Goal: Information Seeking & Learning: Learn about a topic

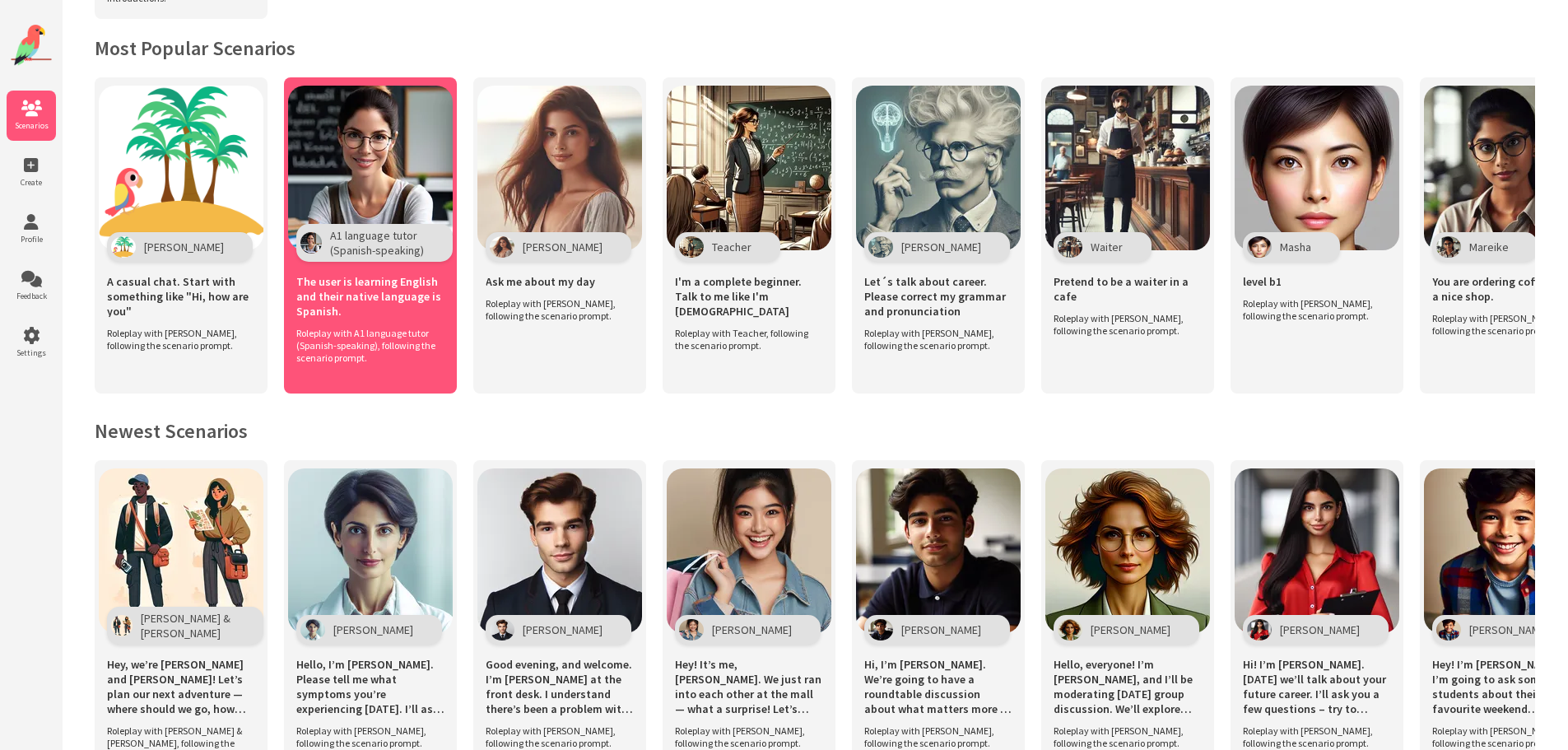
scroll to position [329, 0]
click at [395, 178] on img at bounding box center [370, 166] width 165 height 165
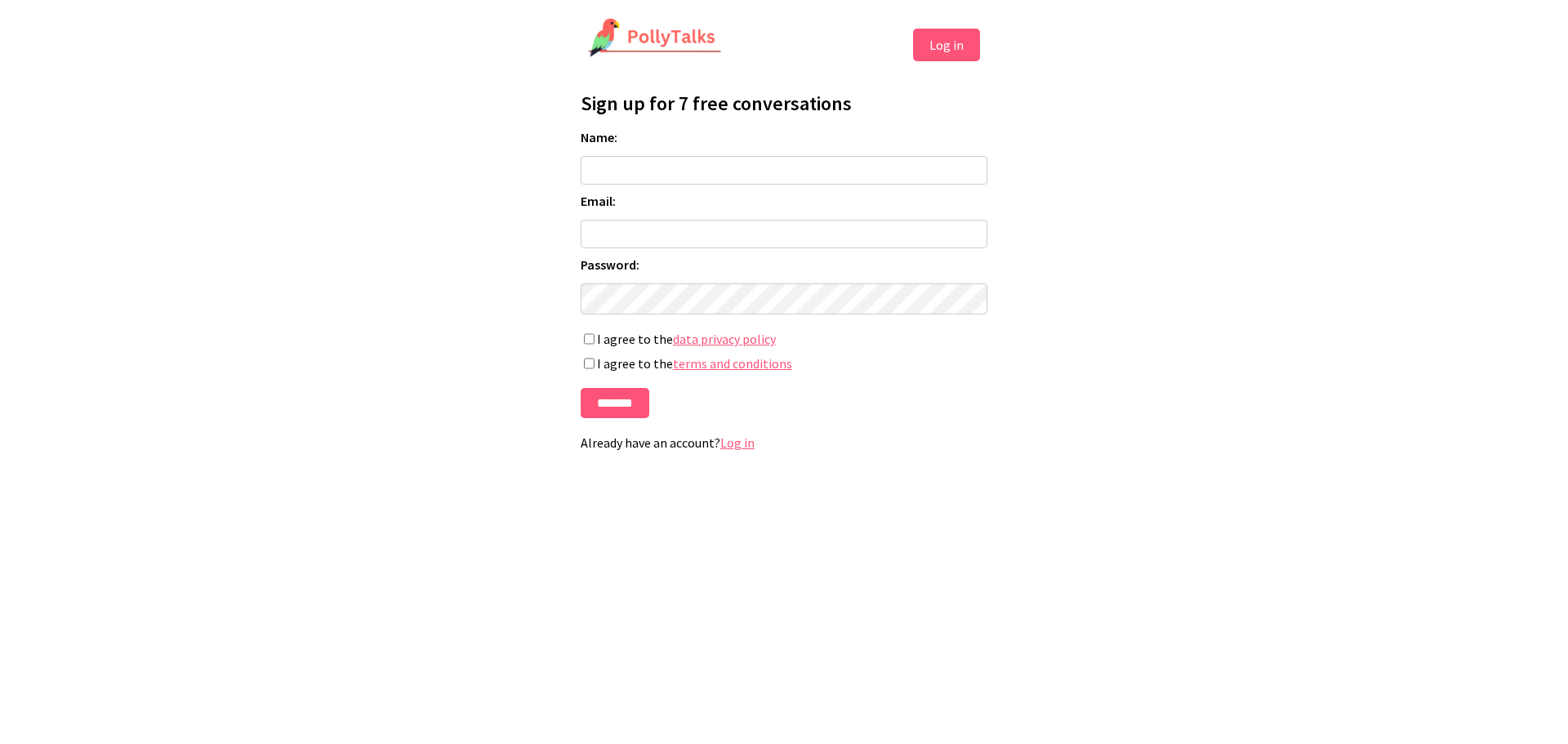
click at [649, 177] on input "Name:" at bounding box center [784, 170] width 407 height 28
type input "*"
click at [640, 230] on input "Email:" at bounding box center [784, 233] width 407 height 28
drag, startPoint x: 728, startPoint y: 164, endPoint x: 88, endPoint y: 154, distance: 640.1
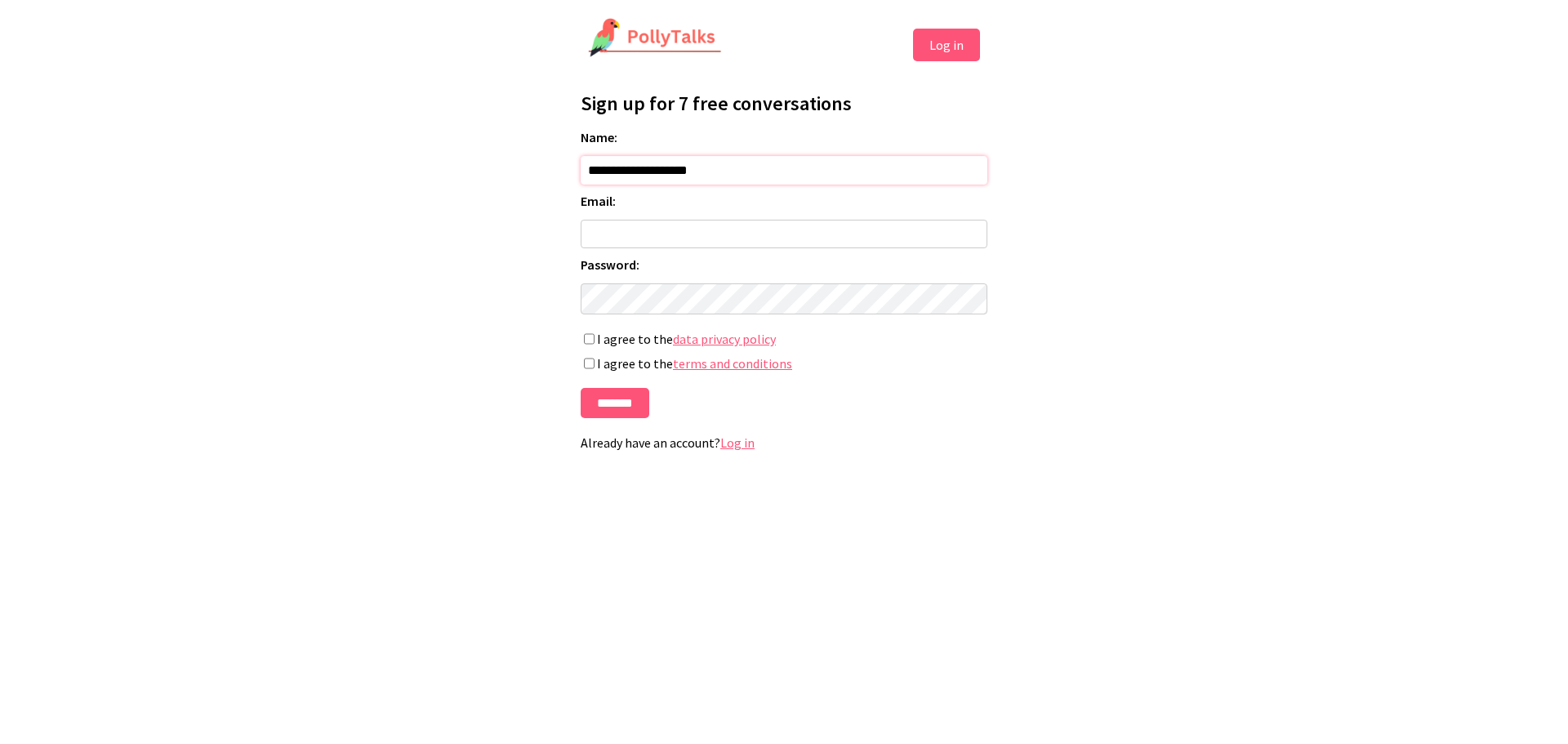
click at [88, 154] on html "**********" at bounding box center [784, 240] width 1568 height 480
type input "*"
type input "*****"
type input "**********"
click at [629, 407] on input "*******" at bounding box center [614, 403] width 69 height 30
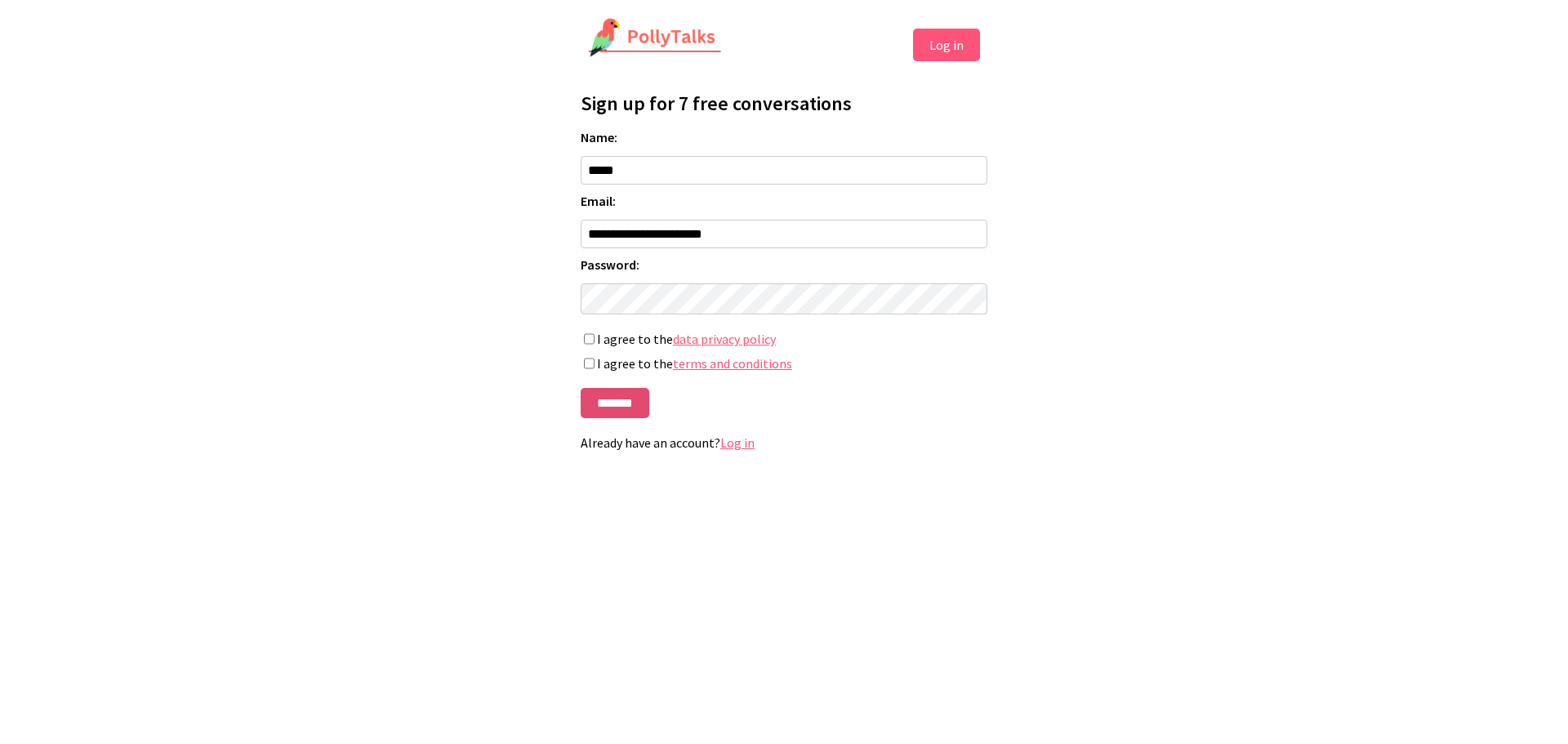
click at [609, 401] on input "*******" at bounding box center [614, 403] width 69 height 30
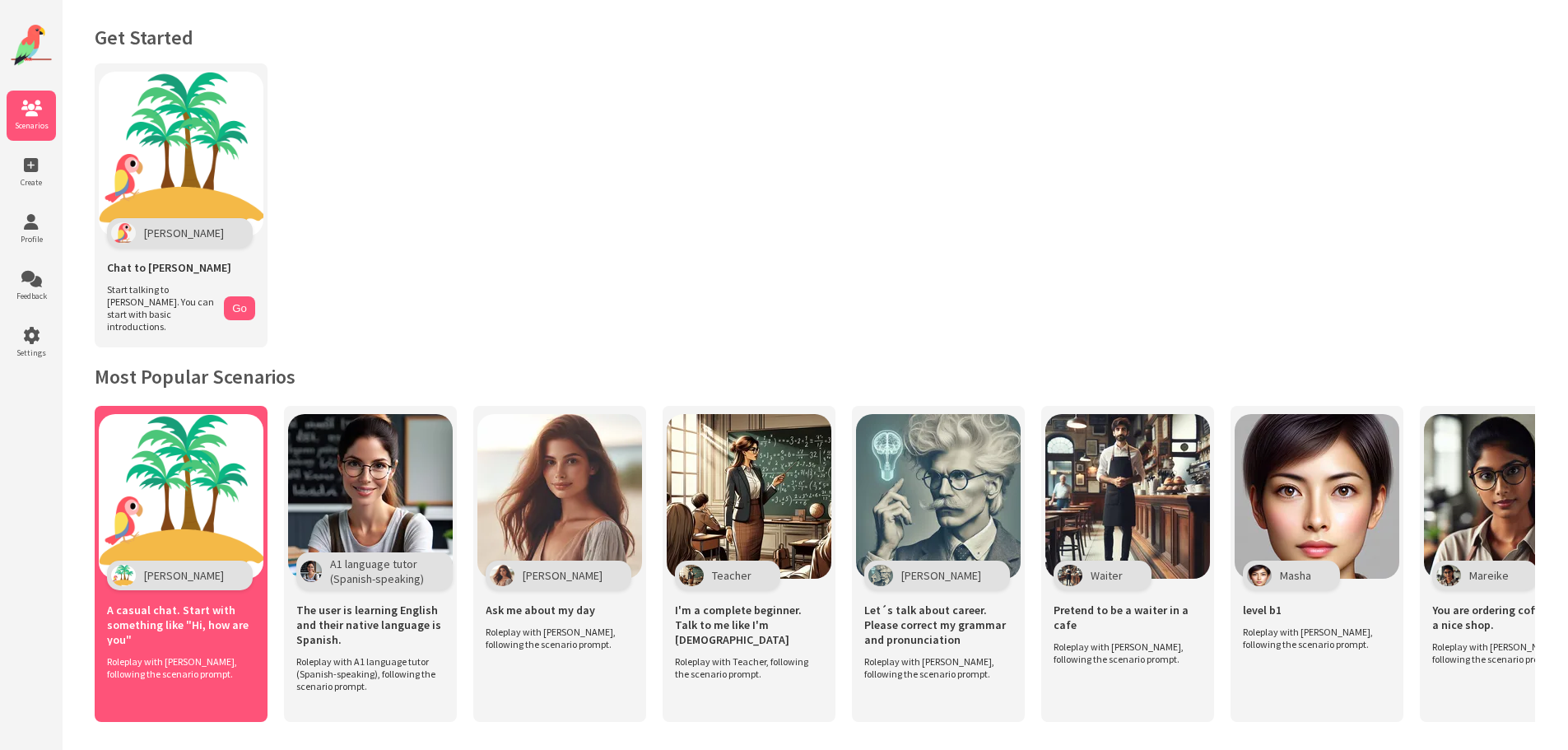
click at [209, 478] on img at bounding box center [181, 496] width 165 height 165
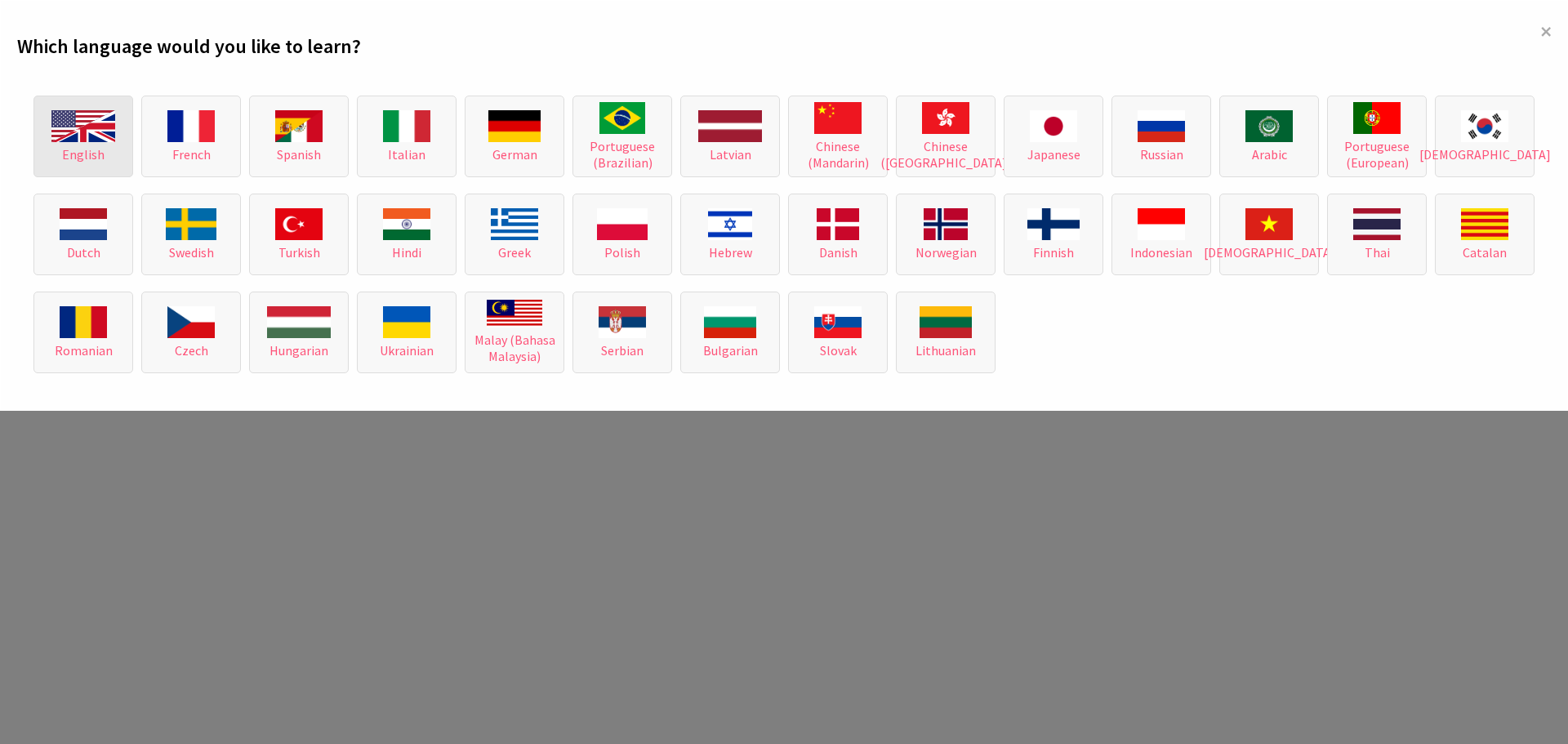
click at [91, 128] on img at bounding box center [83, 126] width 64 height 32
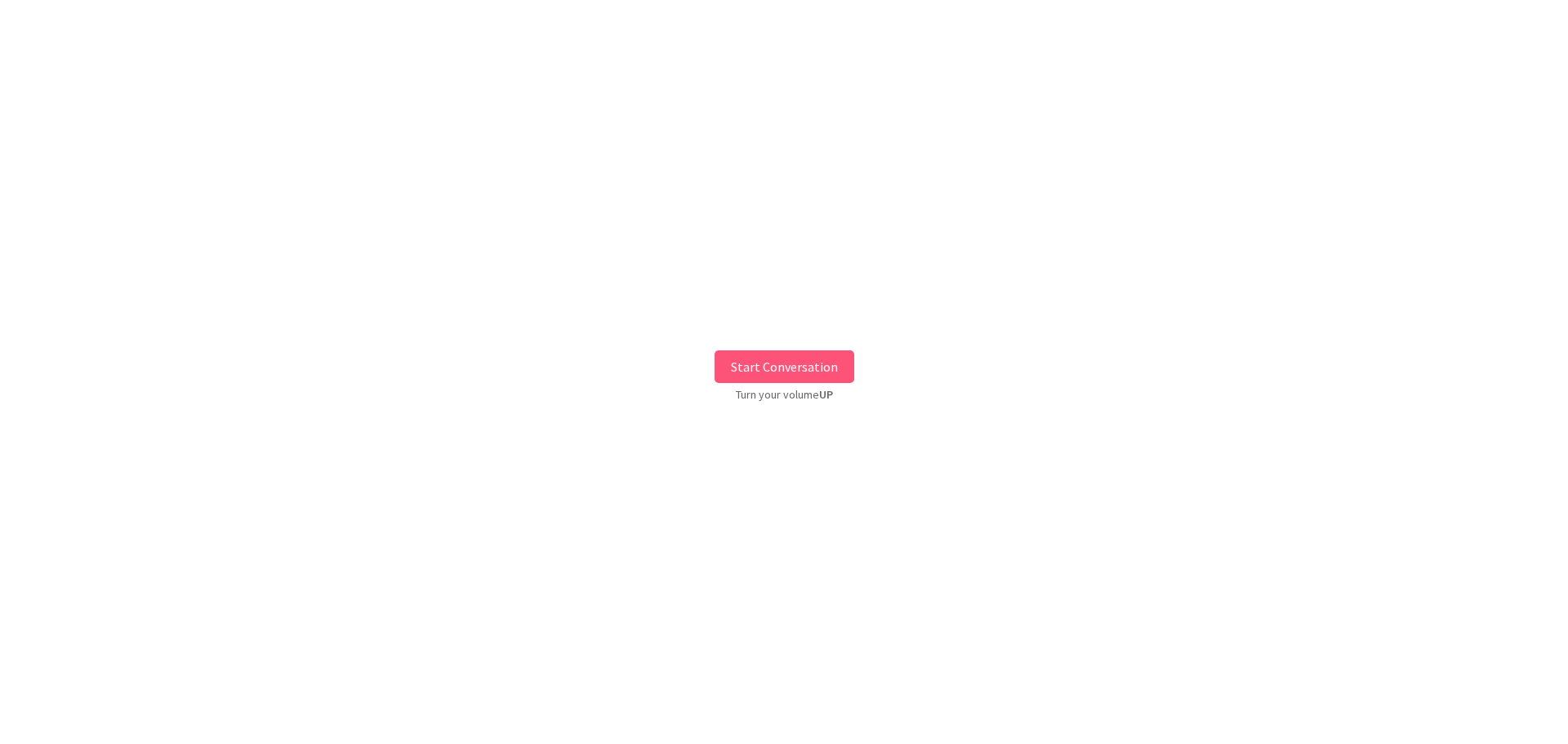
click at [790, 362] on button "Start Conversation" at bounding box center [784, 366] width 140 height 33
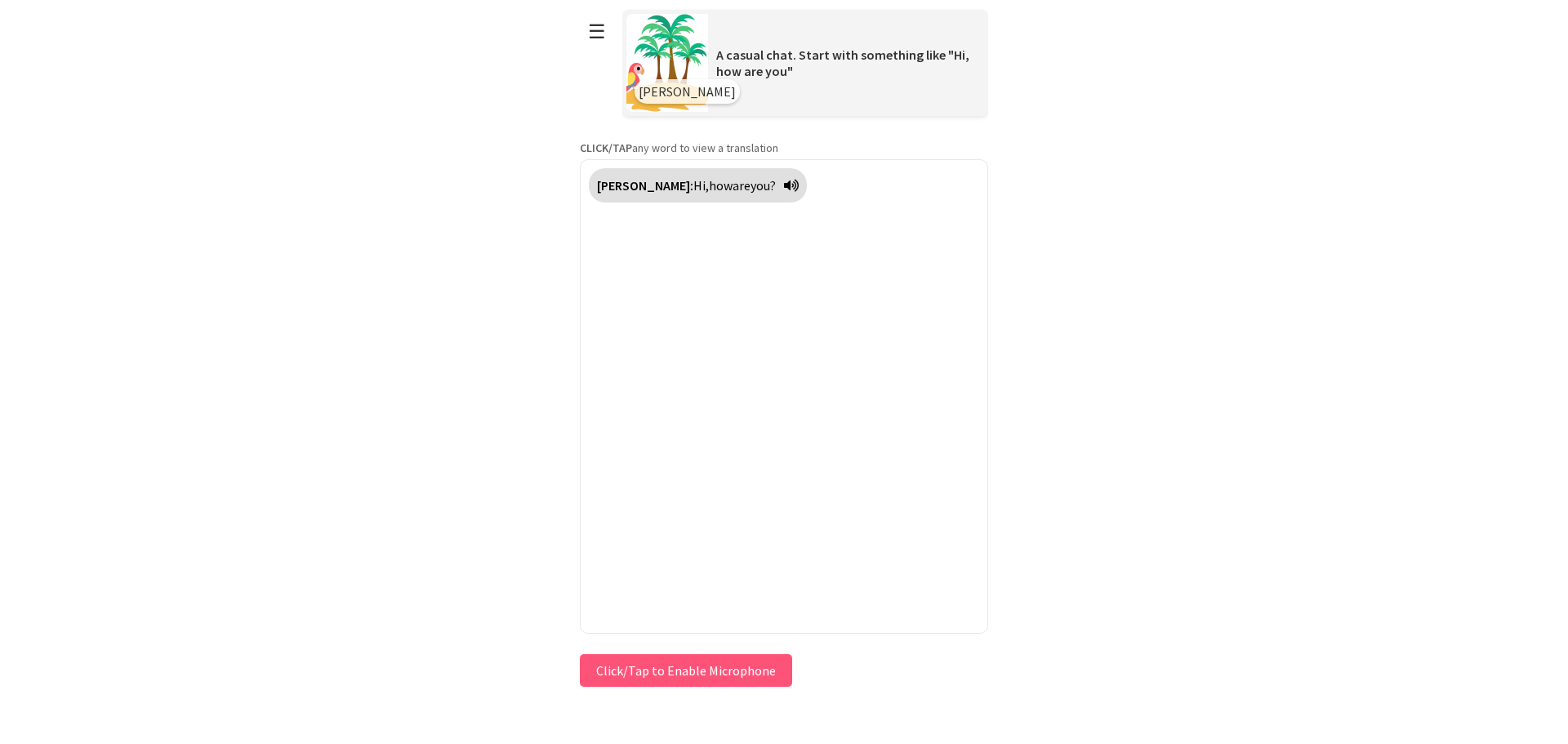
click at [784, 187] on icon at bounding box center [791, 186] width 15 height 13
click at [711, 664] on button "Click/Tap to Enable Microphone" at bounding box center [686, 670] width 213 height 33
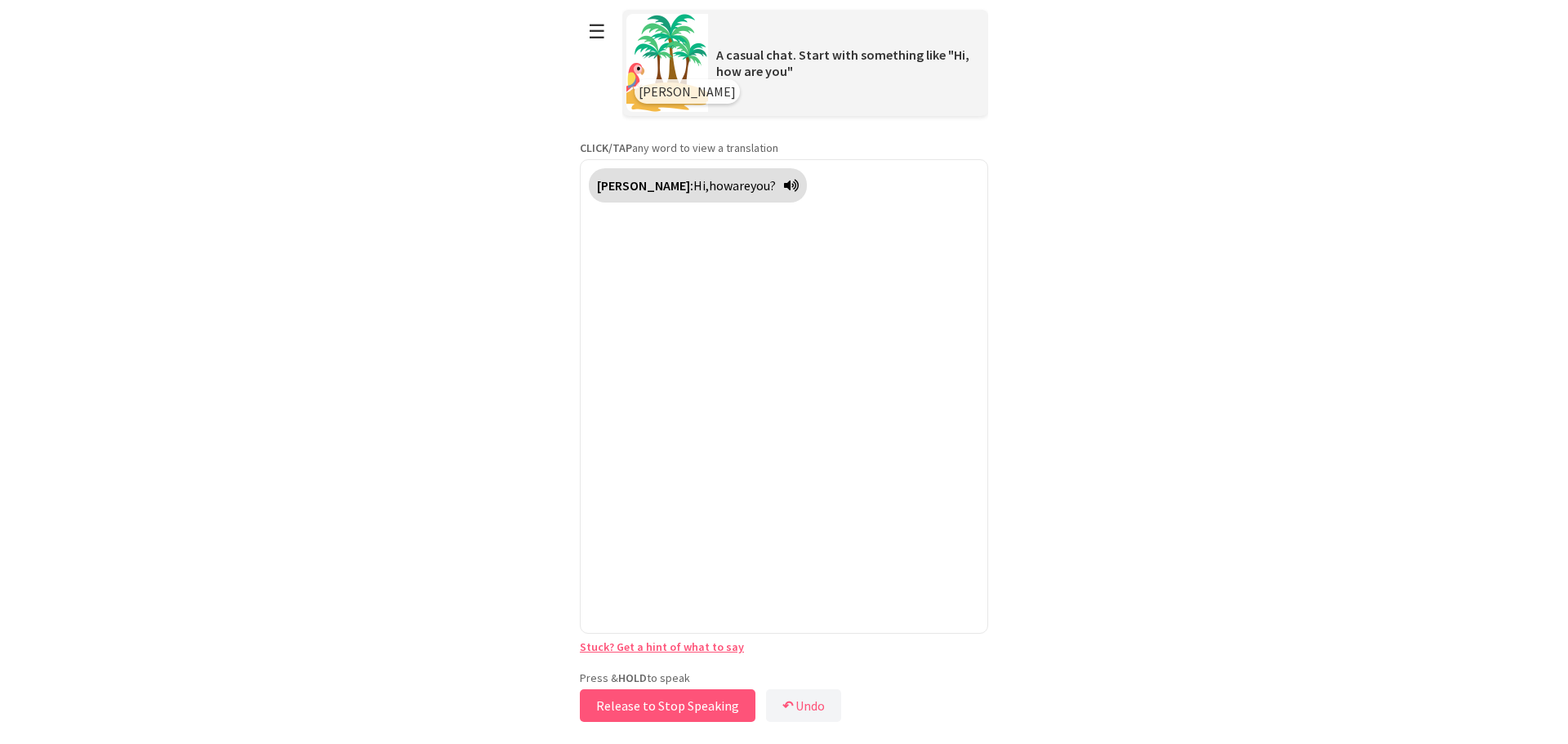
click at [668, 705] on button "Release to Stop Speaking" at bounding box center [668, 705] width 176 height 33
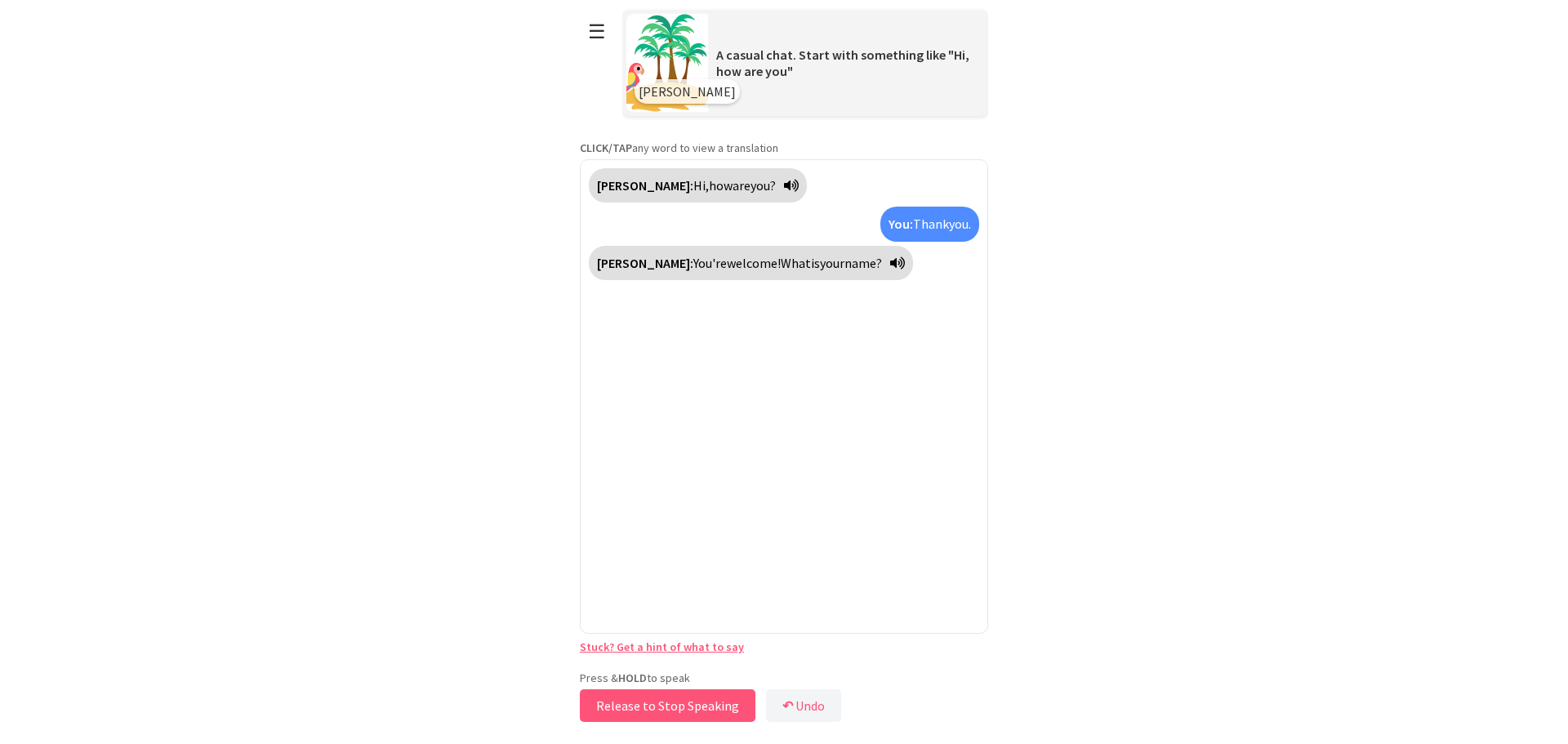
click at [664, 714] on button "Release to Stop Speaking" at bounding box center [668, 705] width 176 height 33
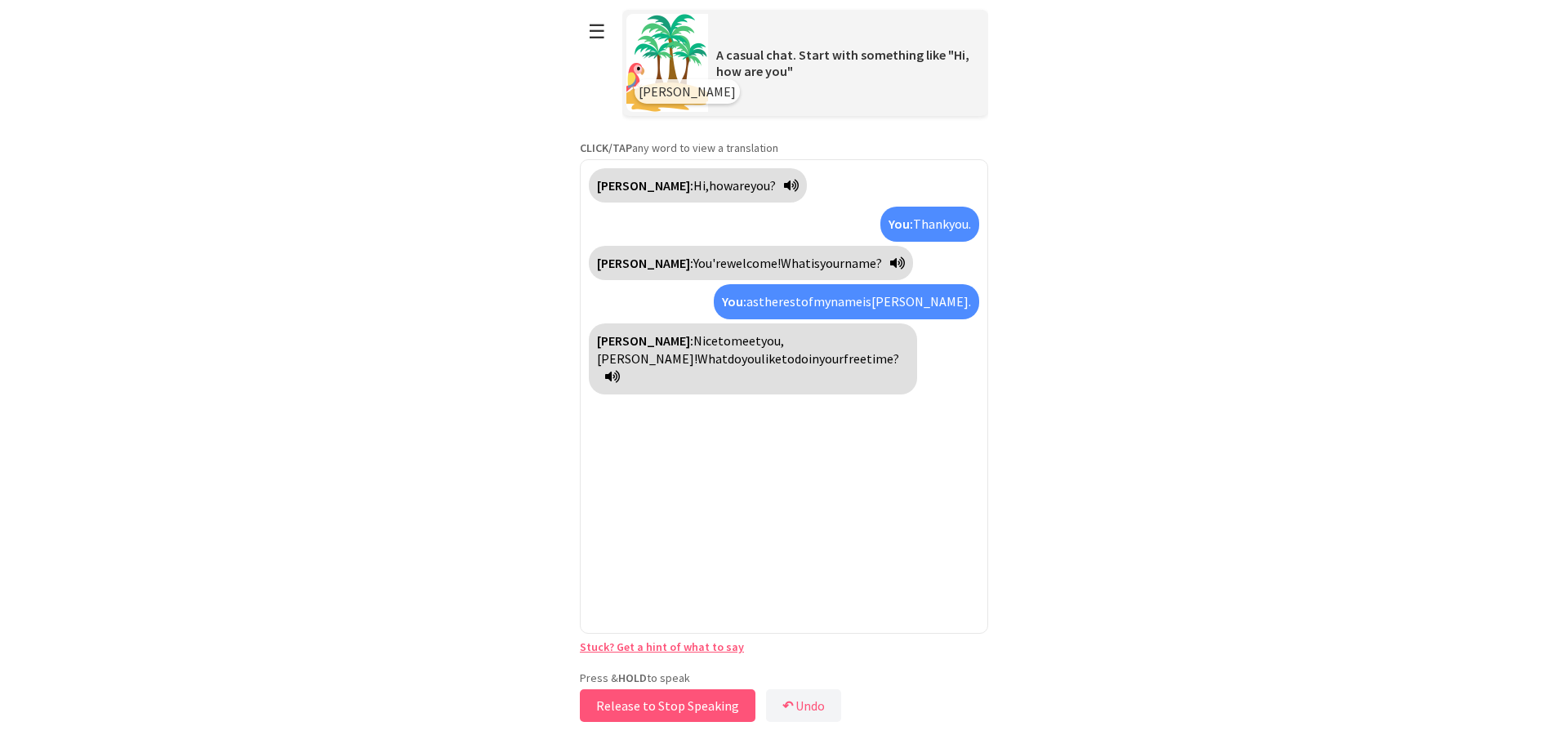
click at [646, 706] on button "Release to Stop Speaking" at bounding box center [668, 705] width 176 height 33
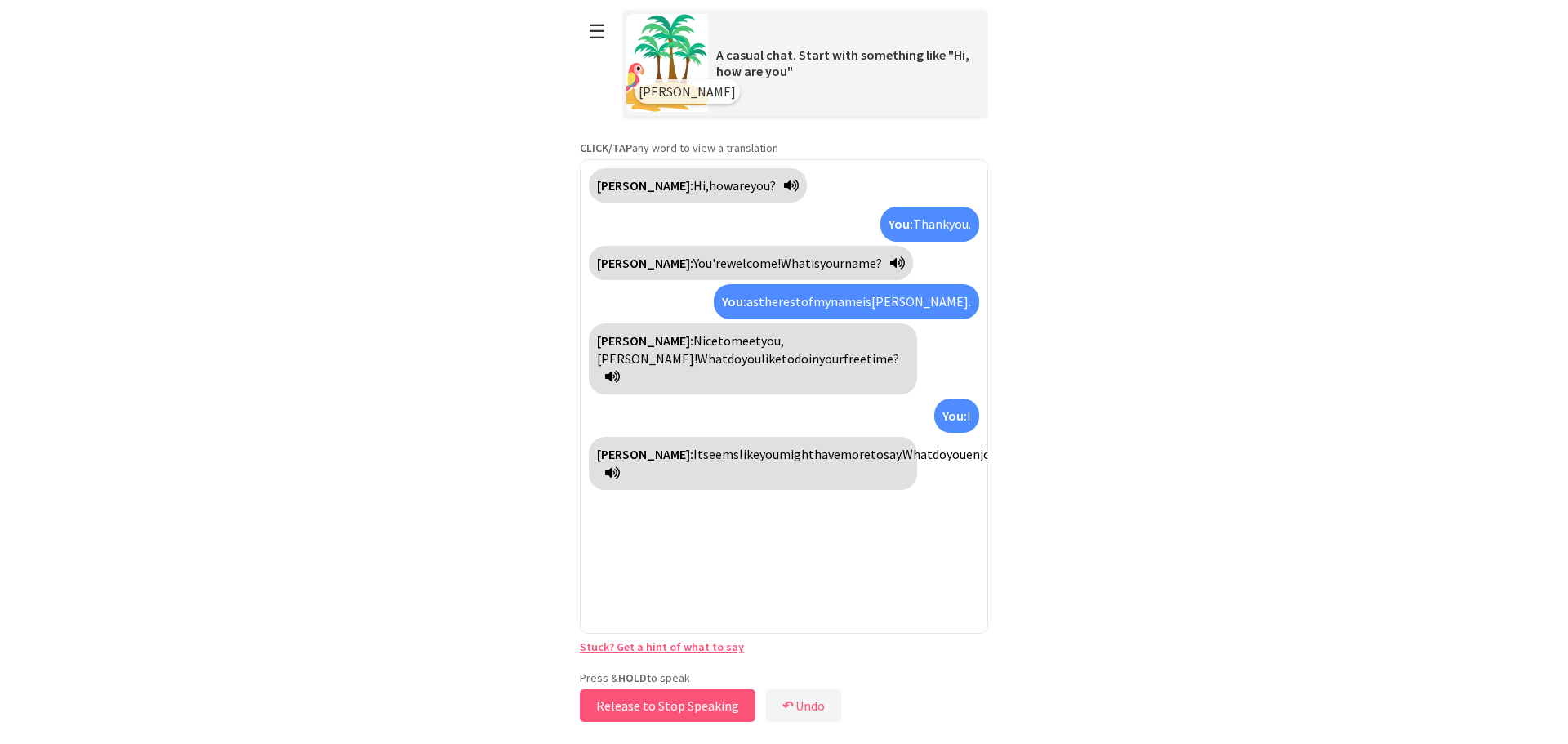
click at [650, 700] on button "Release to Stop Speaking" at bounding box center [668, 705] width 176 height 33
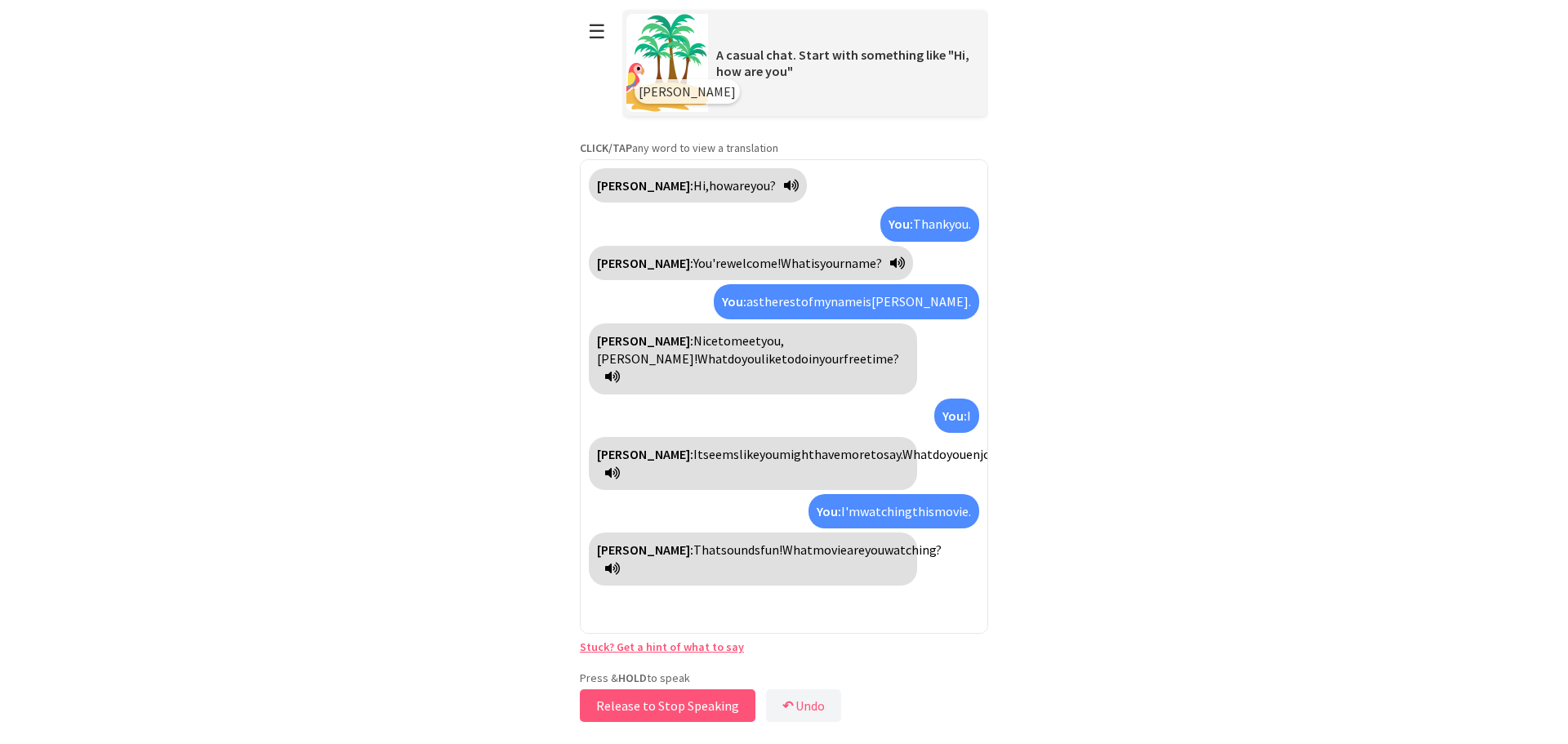
click at [655, 712] on button "Release to Stop Speaking" at bounding box center [668, 705] width 176 height 33
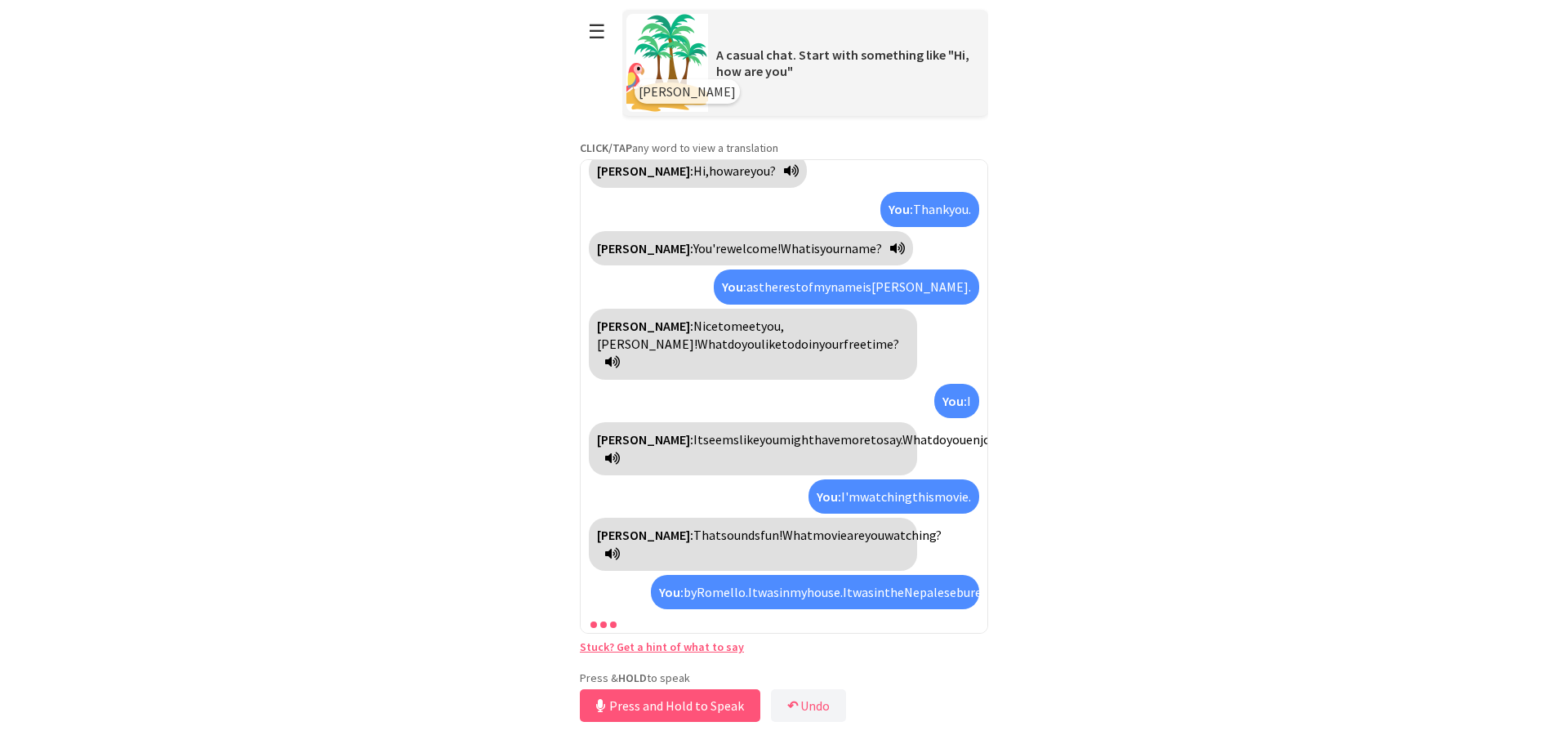
scroll to position [52, 0]
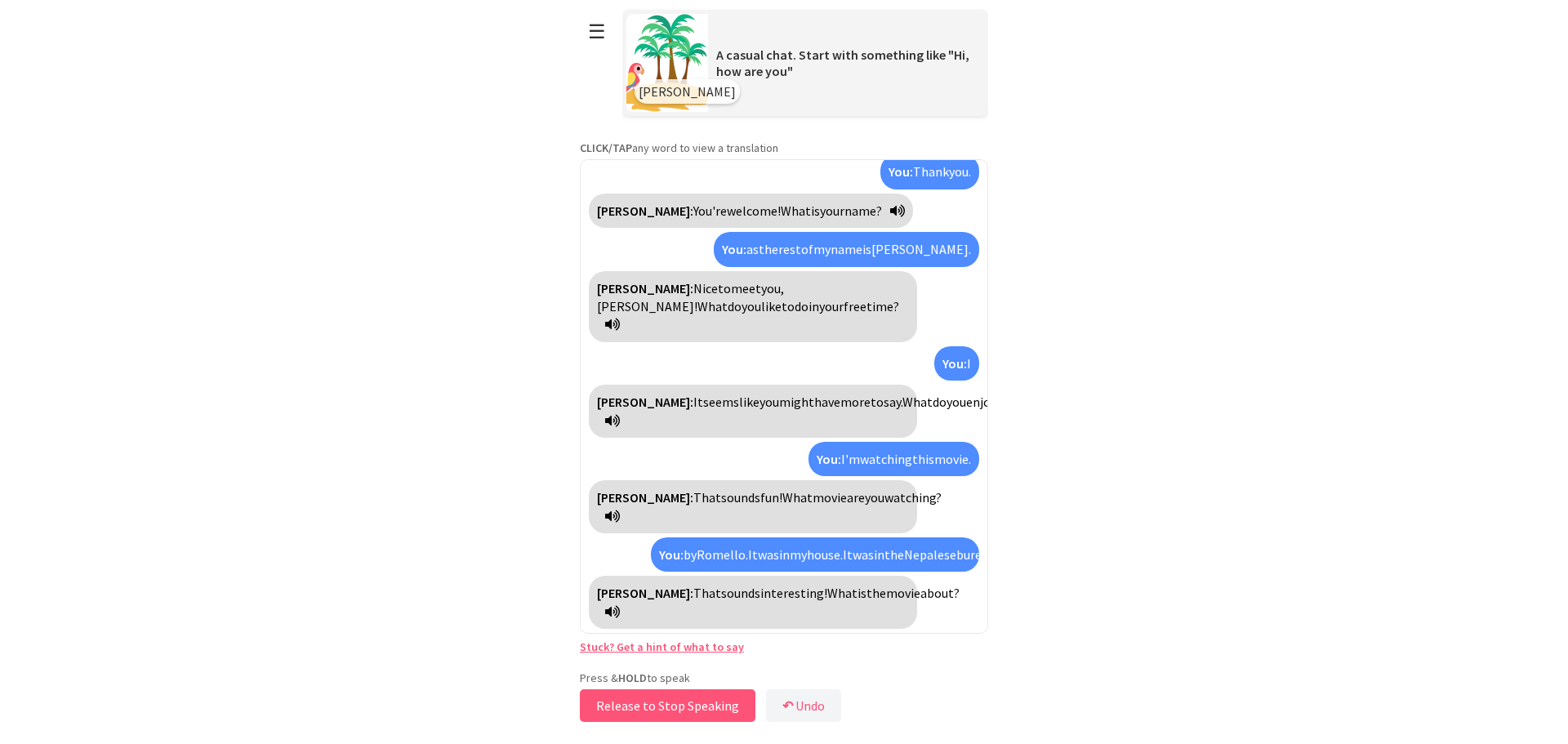
click at [655, 712] on button "Release to Stop Speaking" at bounding box center [668, 705] width 176 height 33
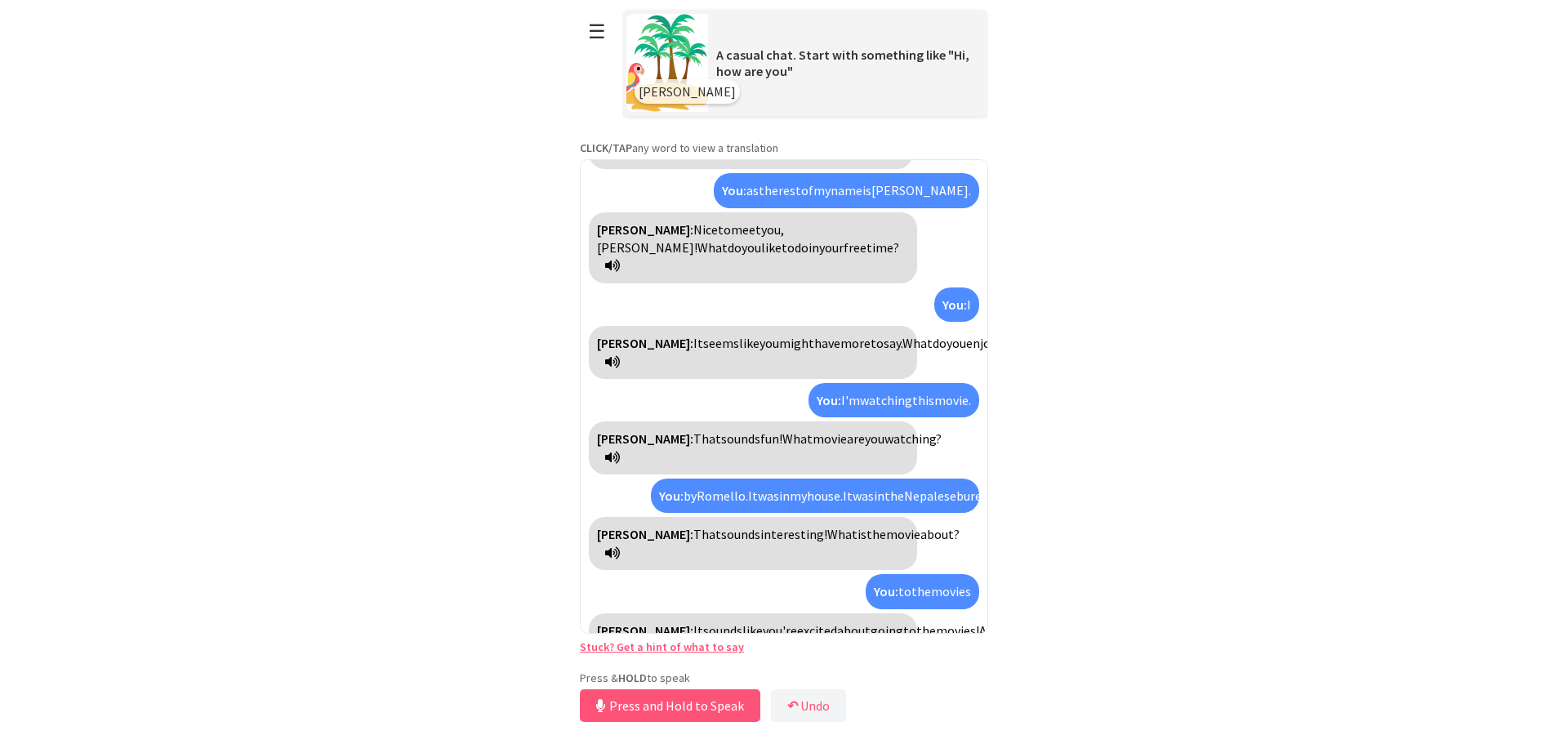
scroll to position [148, 0]
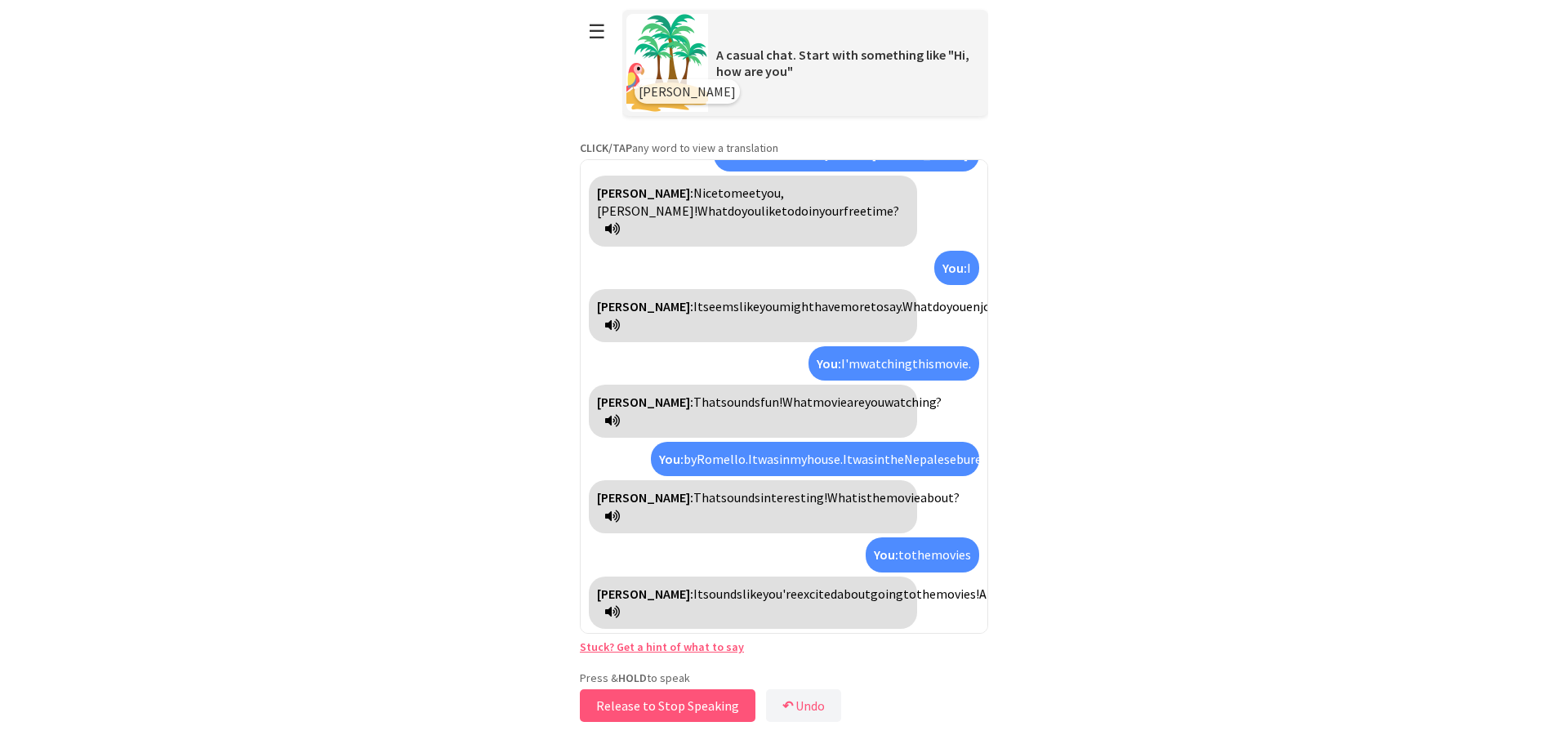
click at [655, 712] on button "Release to Stop Speaking" at bounding box center [668, 705] width 176 height 33
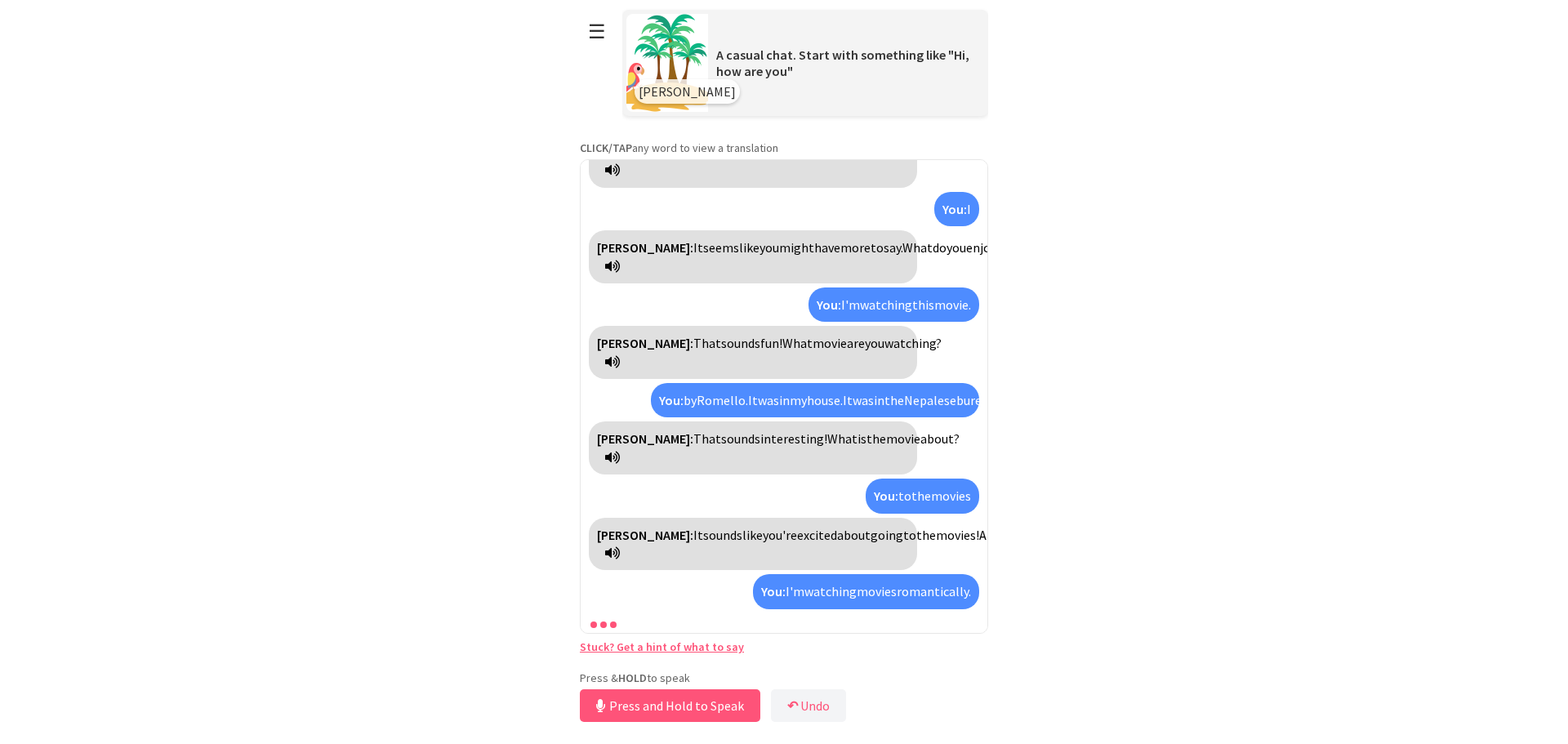
scroll to position [262, 0]
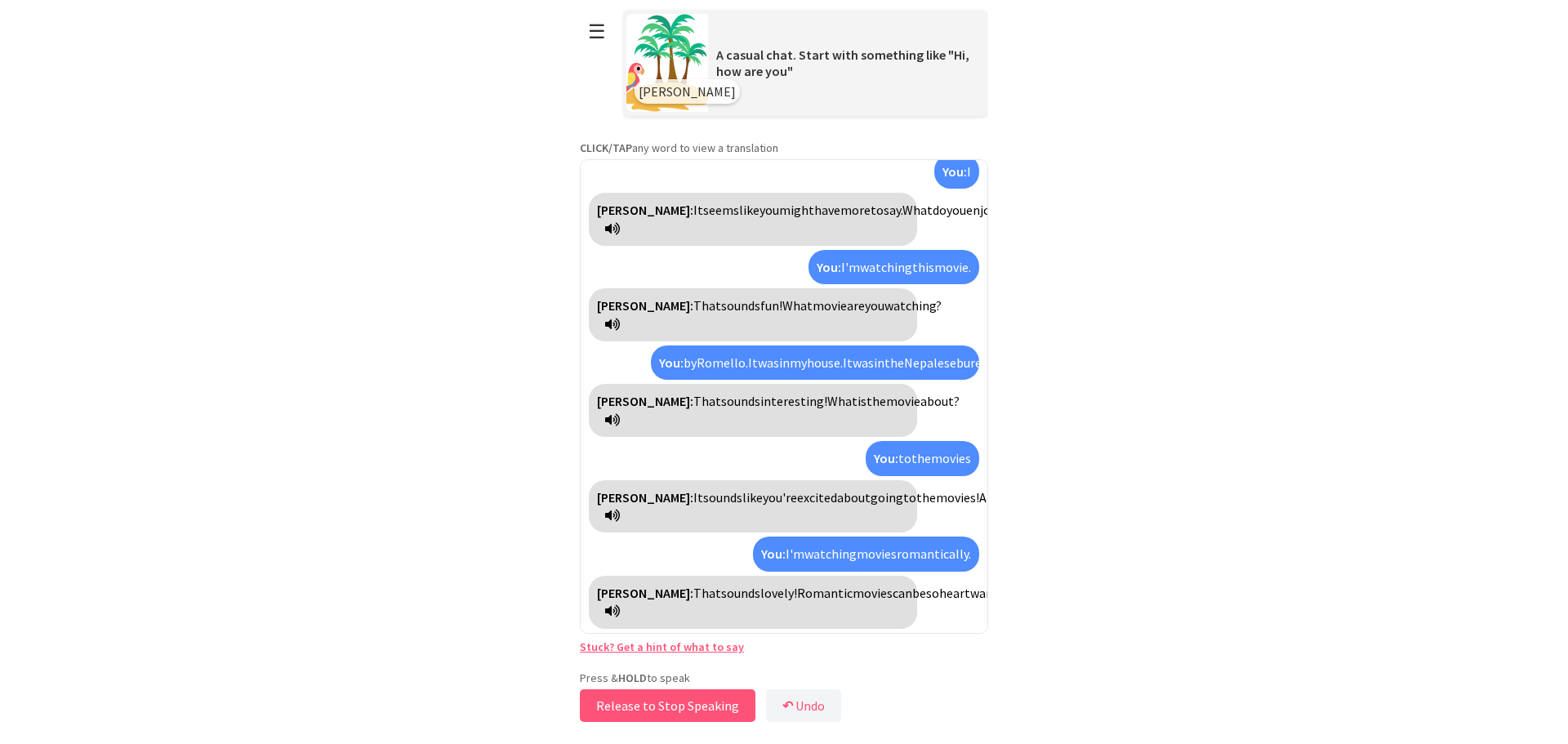
click at [655, 712] on button "Release to Stop Speaking" at bounding box center [668, 705] width 176 height 33
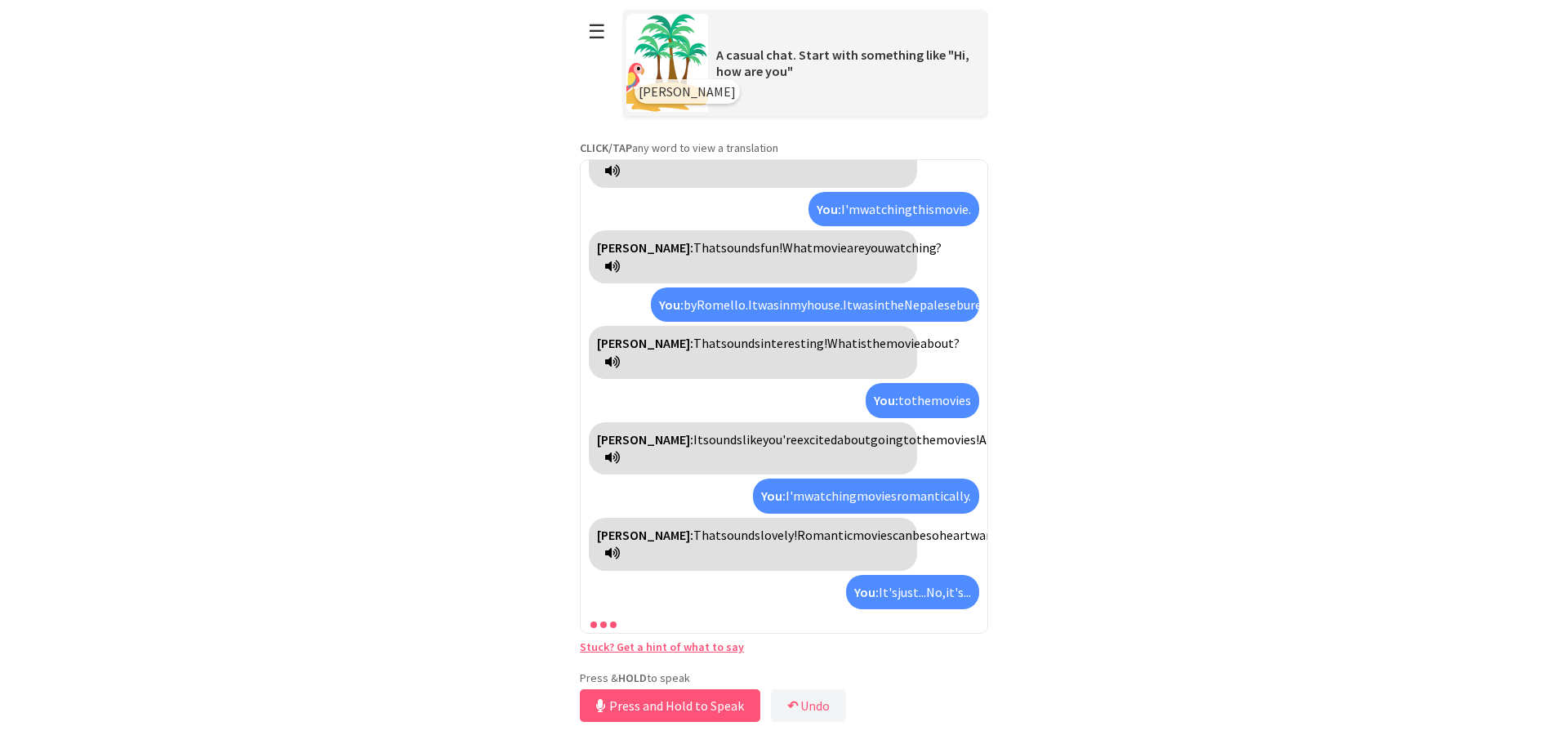
scroll to position [377, 0]
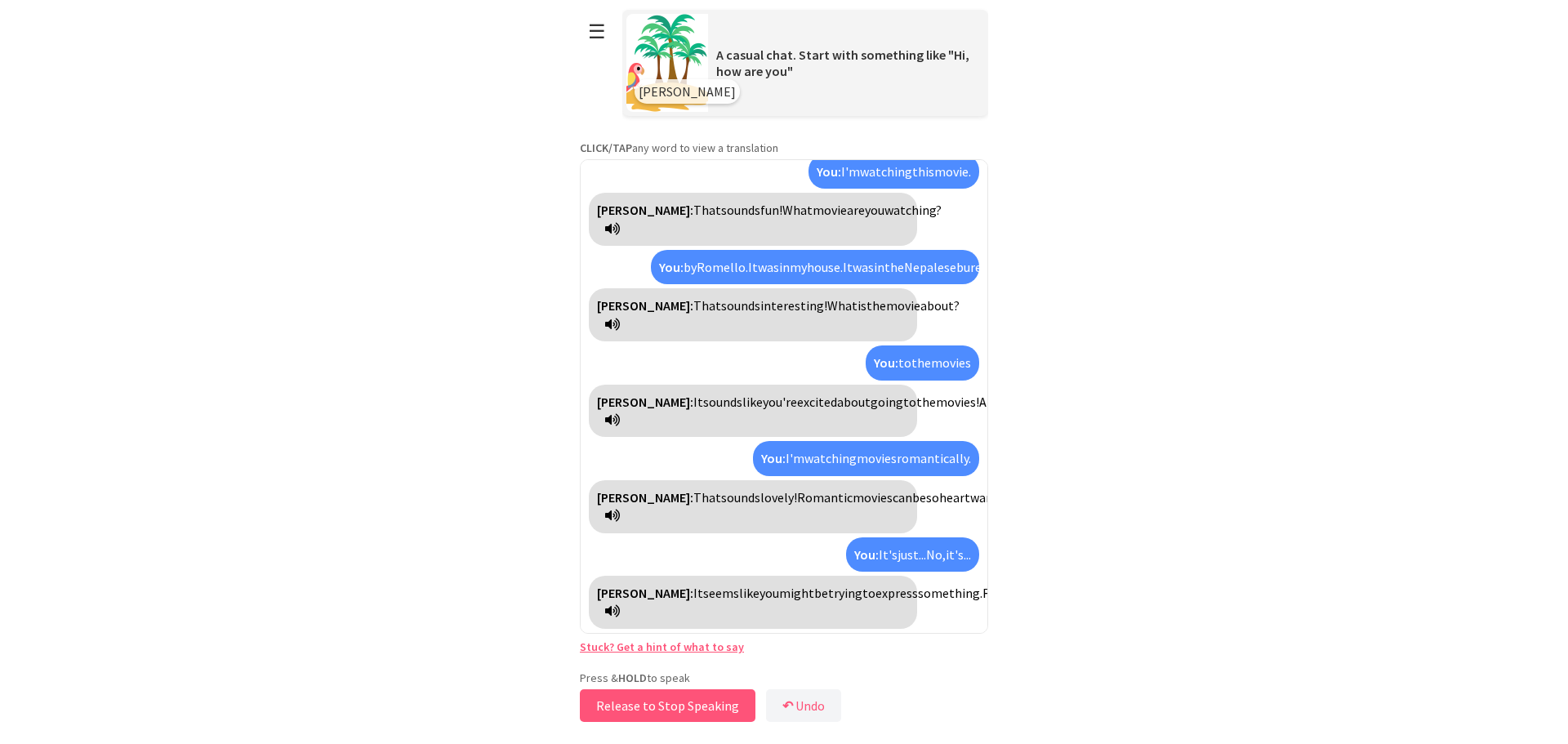
click at [655, 712] on button "Release to Stop Speaking" at bounding box center [668, 705] width 176 height 33
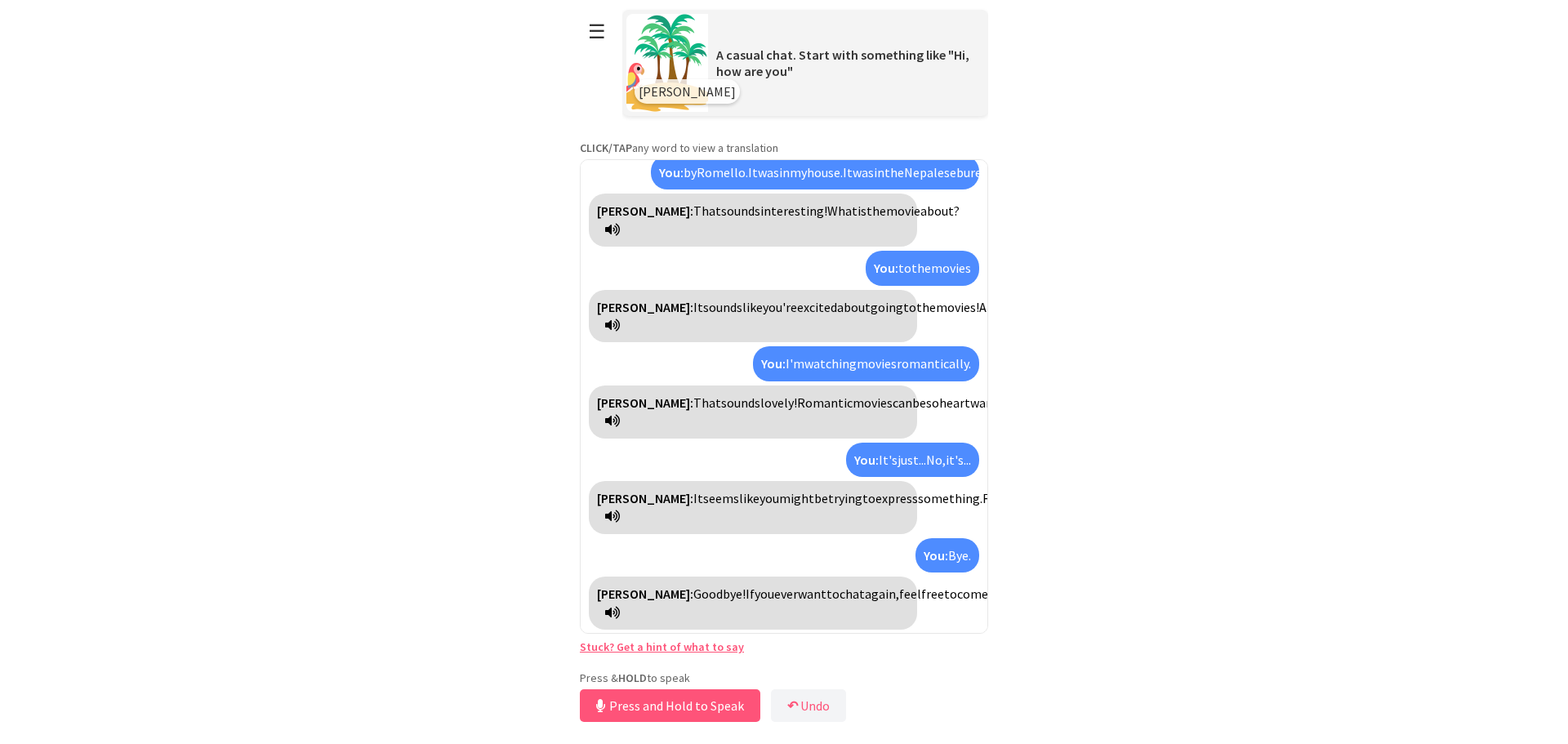
scroll to position [472, 0]
click at [655, 712] on button "Release to Stop Speaking" at bounding box center [668, 705] width 176 height 33
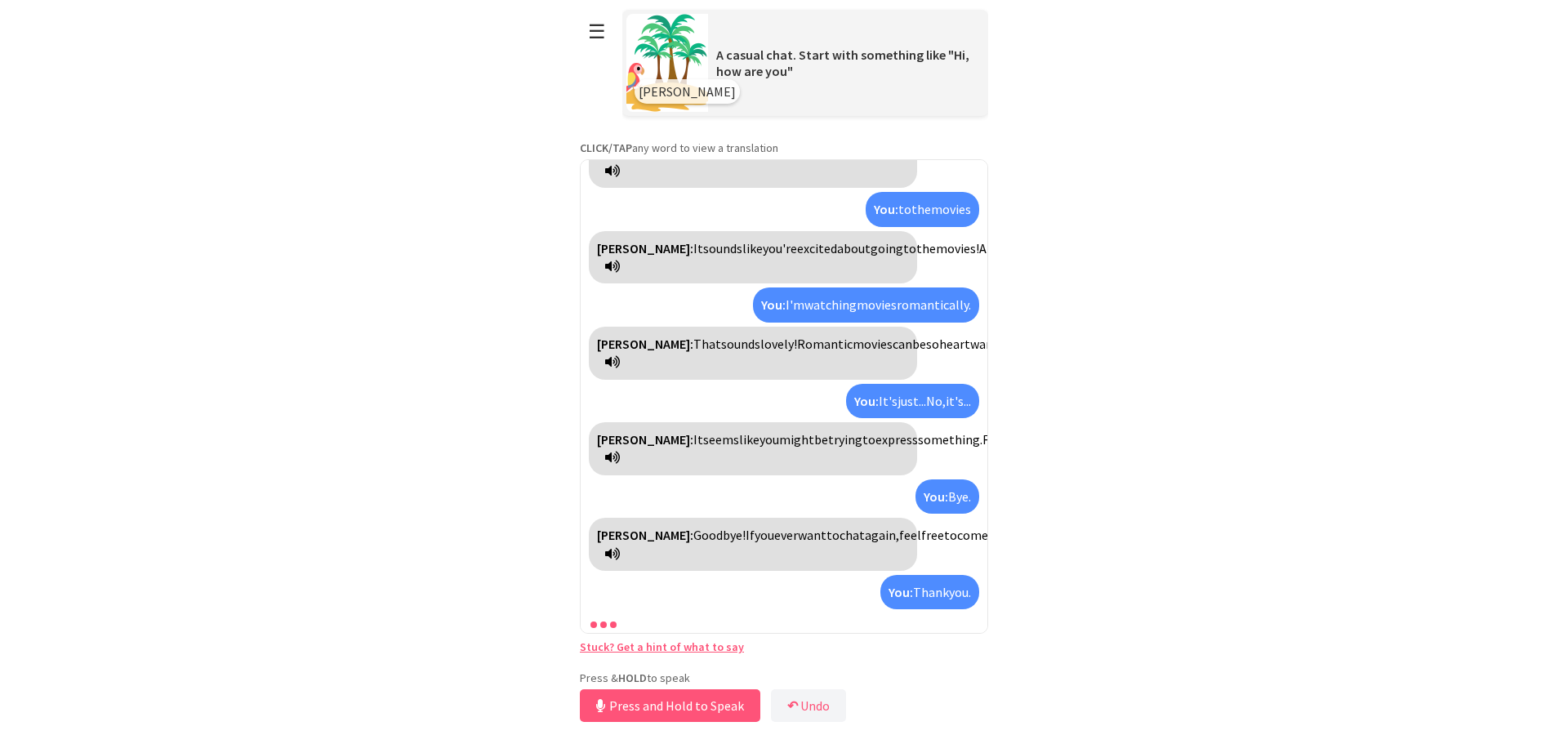
scroll to position [585, 0]
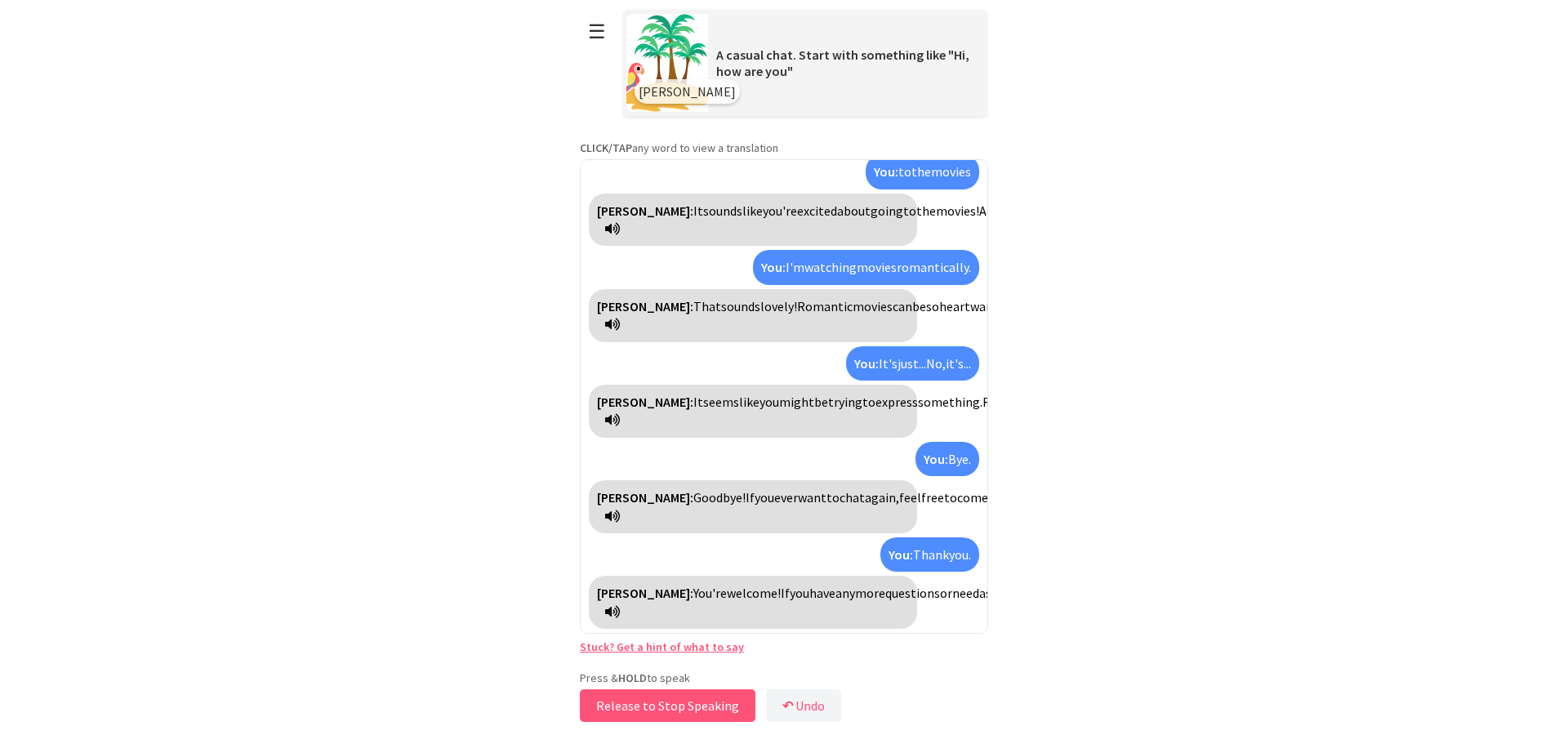
click at [655, 712] on button "Release to Stop Speaking" at bounding box center [668, 705] width 176 height 33
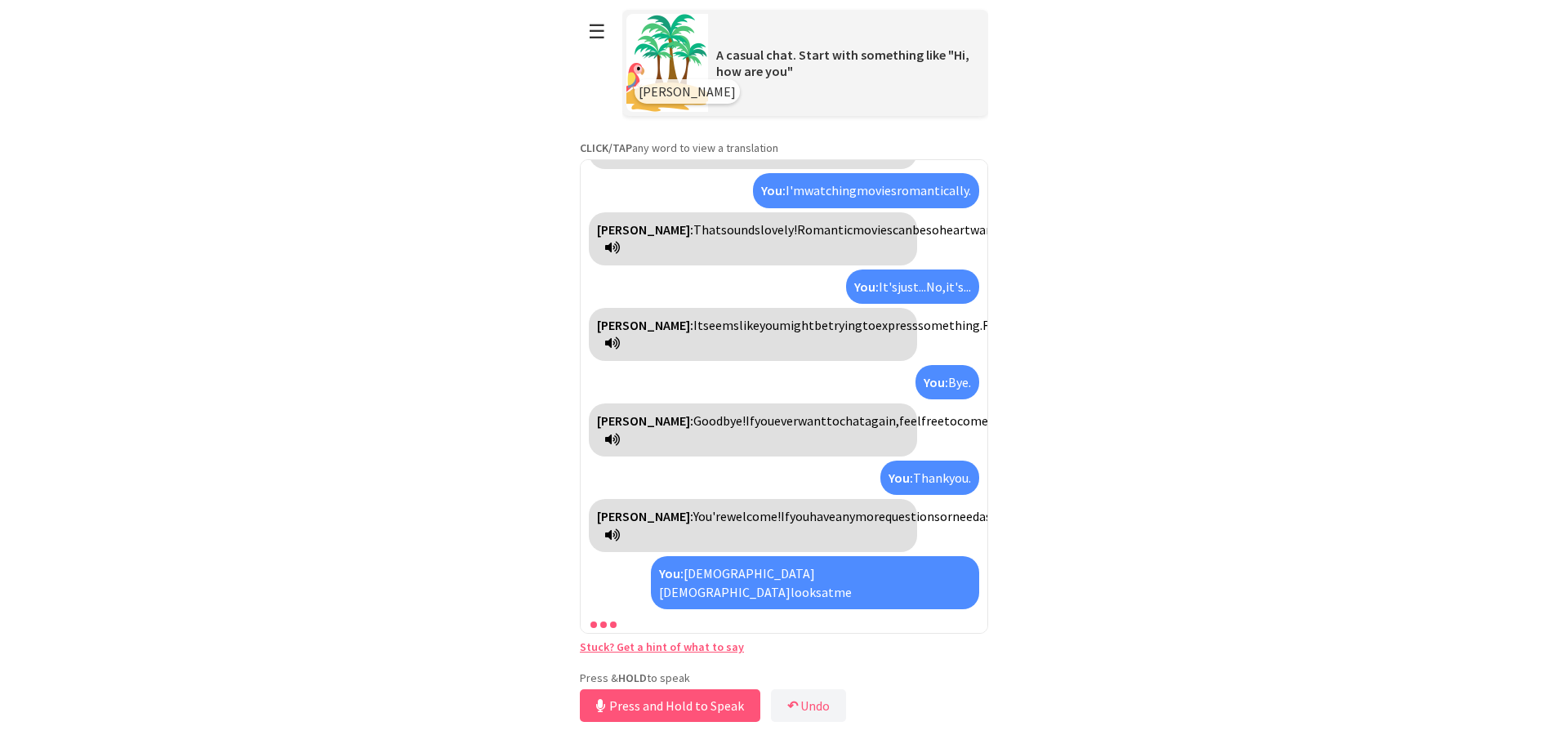
scroll to position [717, 0]
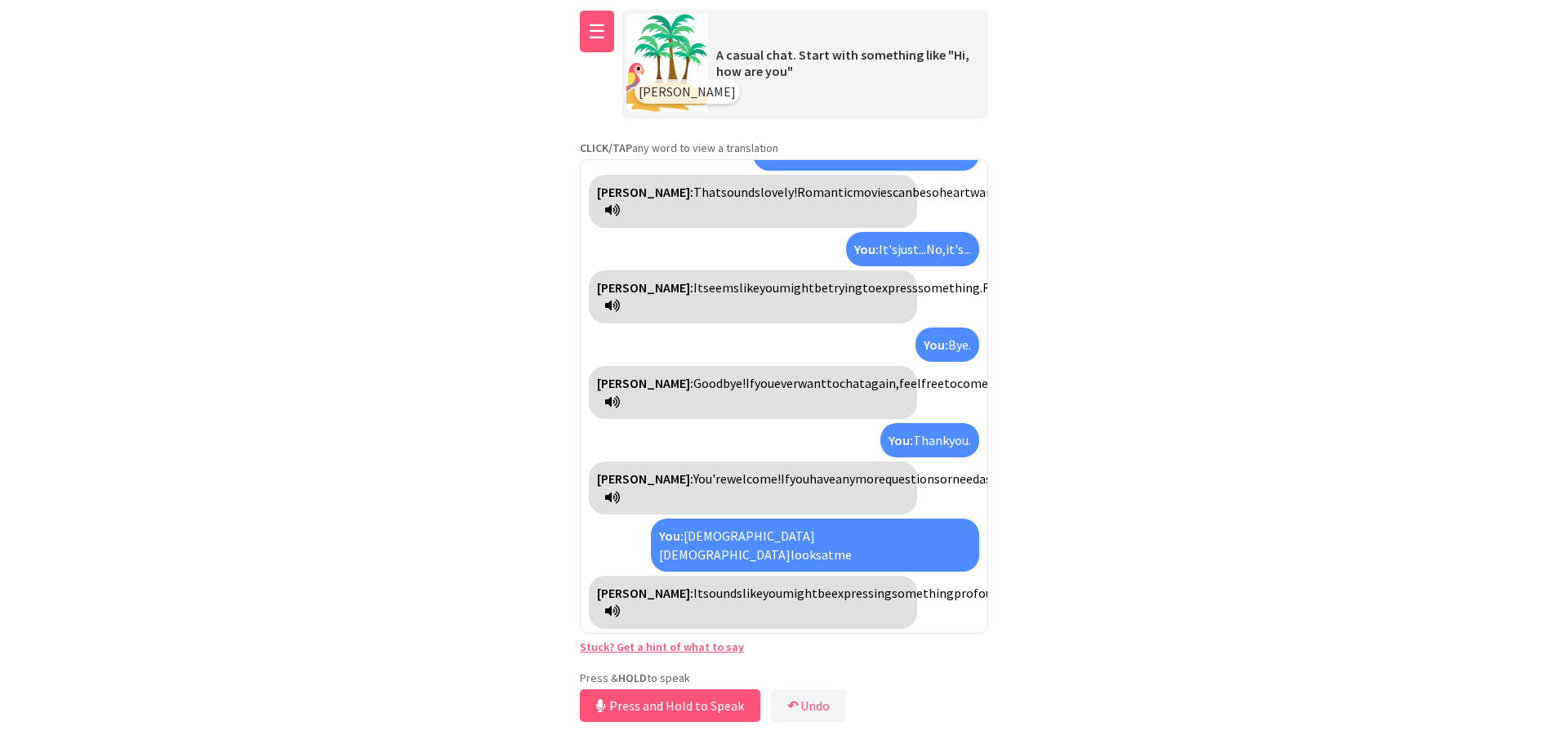
click at [593, 33] on button "☰" at bounding box center [597, 32] width 34 height 42
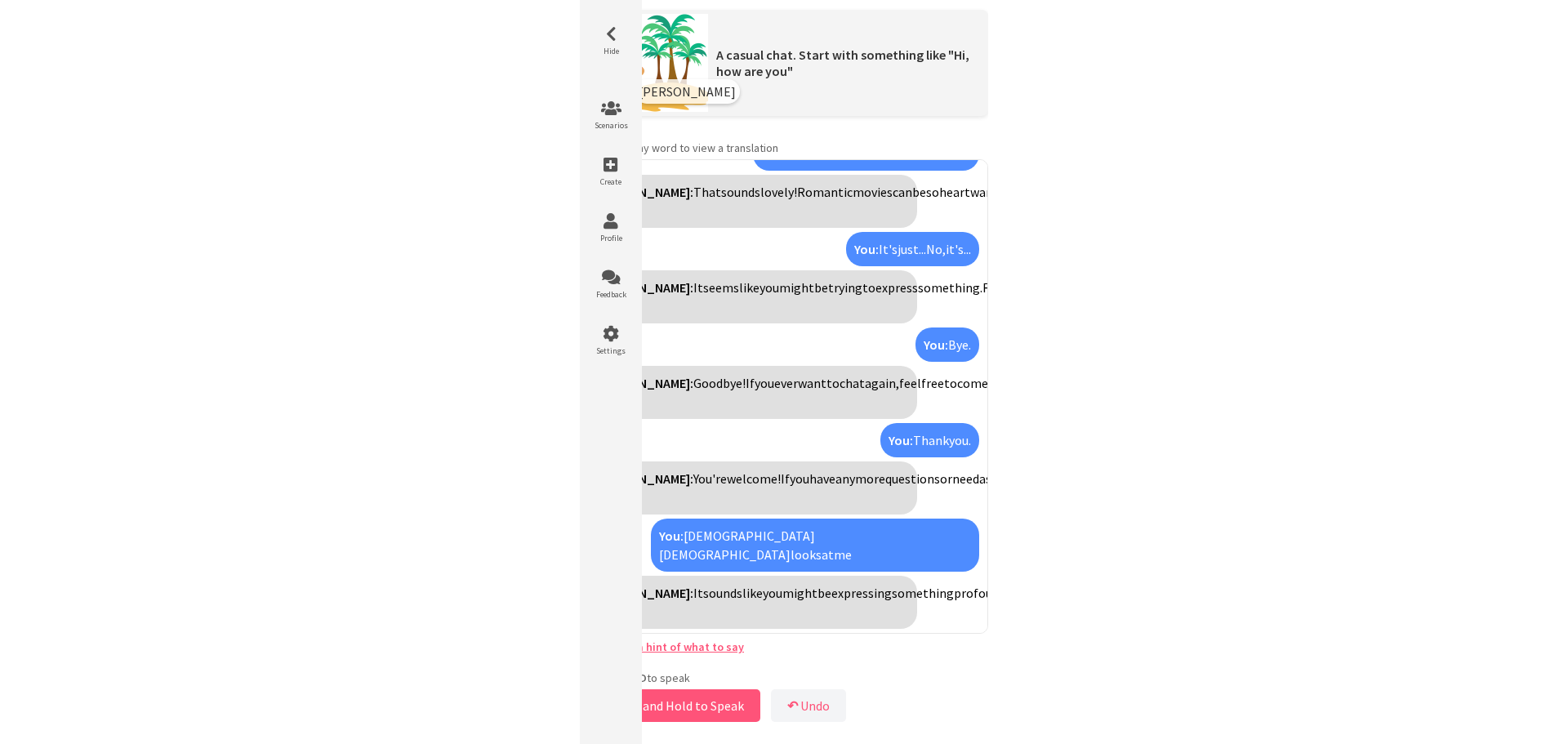
click at [404, 131] on html "**********" at bounding box center [784, 372] width 1568 height 744
click at [1519, 422] on html "**********" at bounding box center [784, 372] width 1568 height 744
click at [613, 42] on li "Hide" at bounding box center [610, 41] width 49 height 49
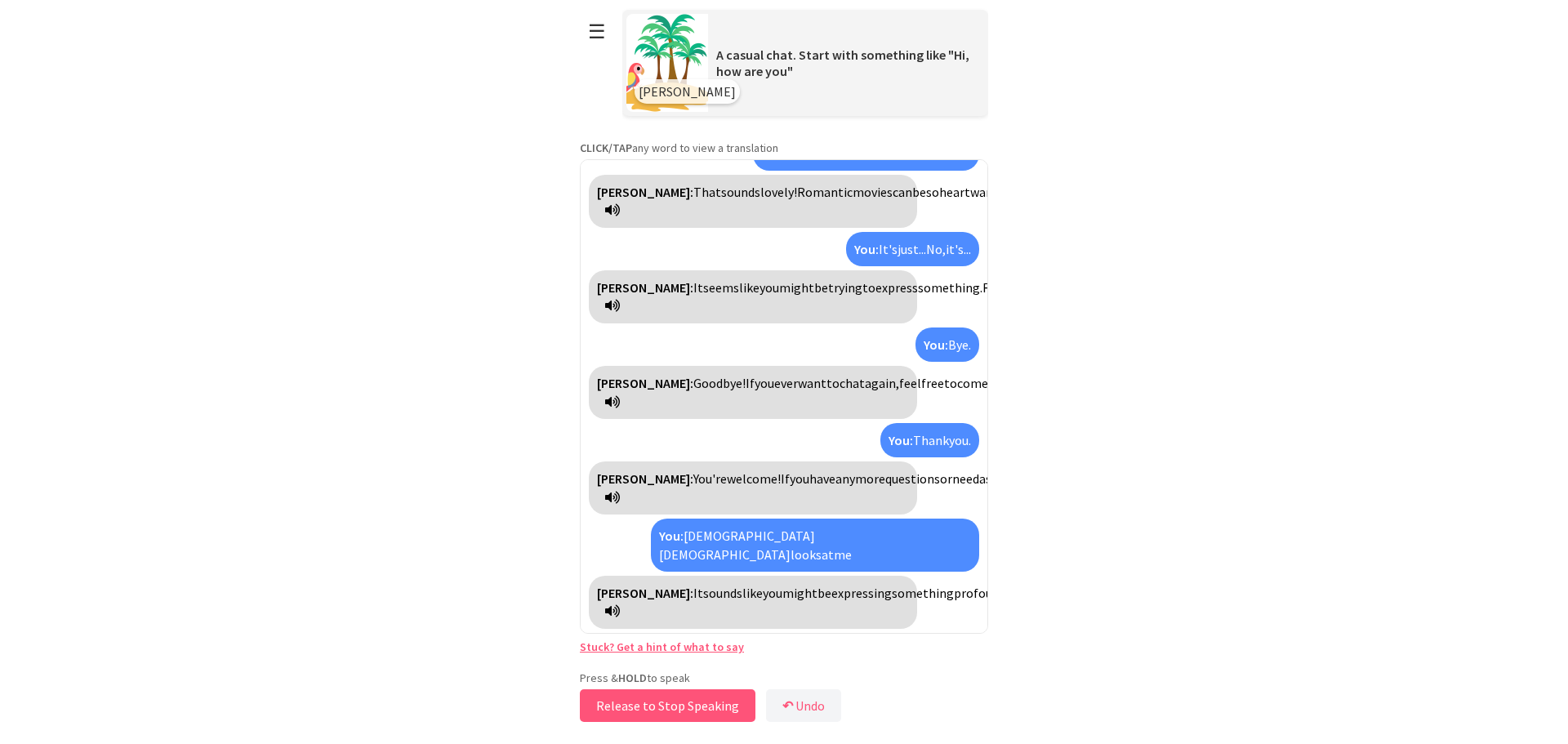
click at [709, 706] on button "Release to Stop Speaking" at bounding box center [668, 705] width 176 height 33
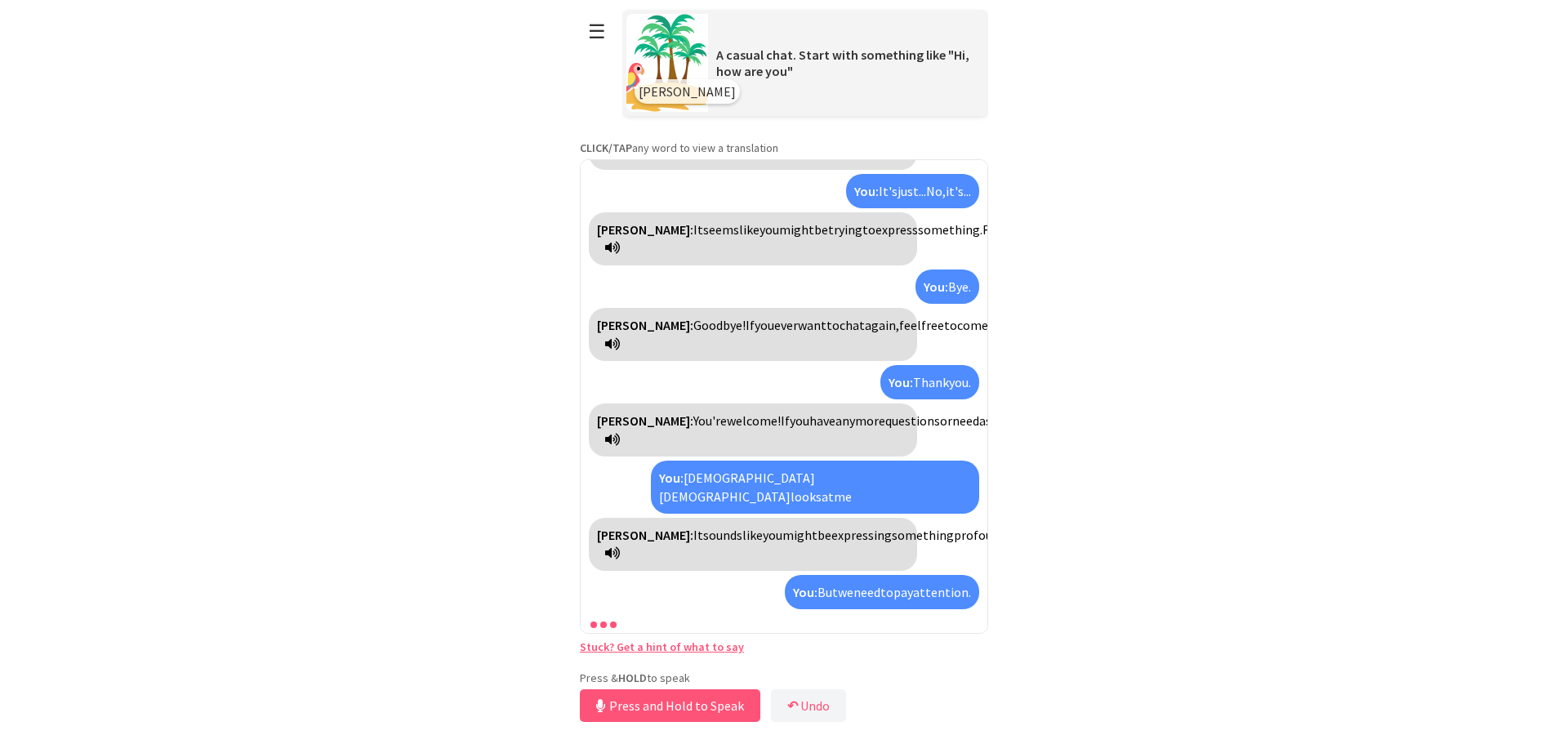
scroll to position [869, 0]
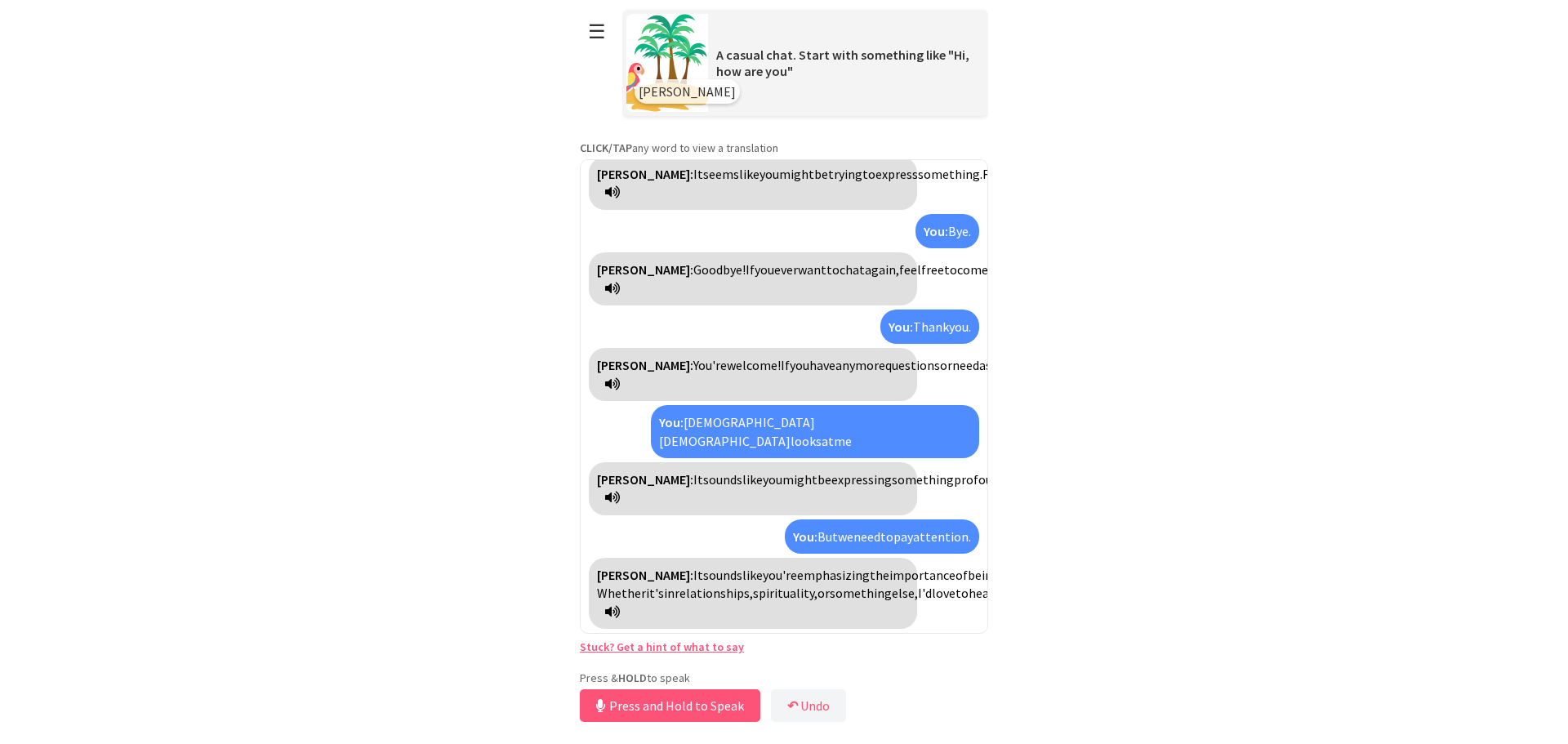
click at [611, 35] on button "☰" at bounding box center [597, 32] width 34 height 42
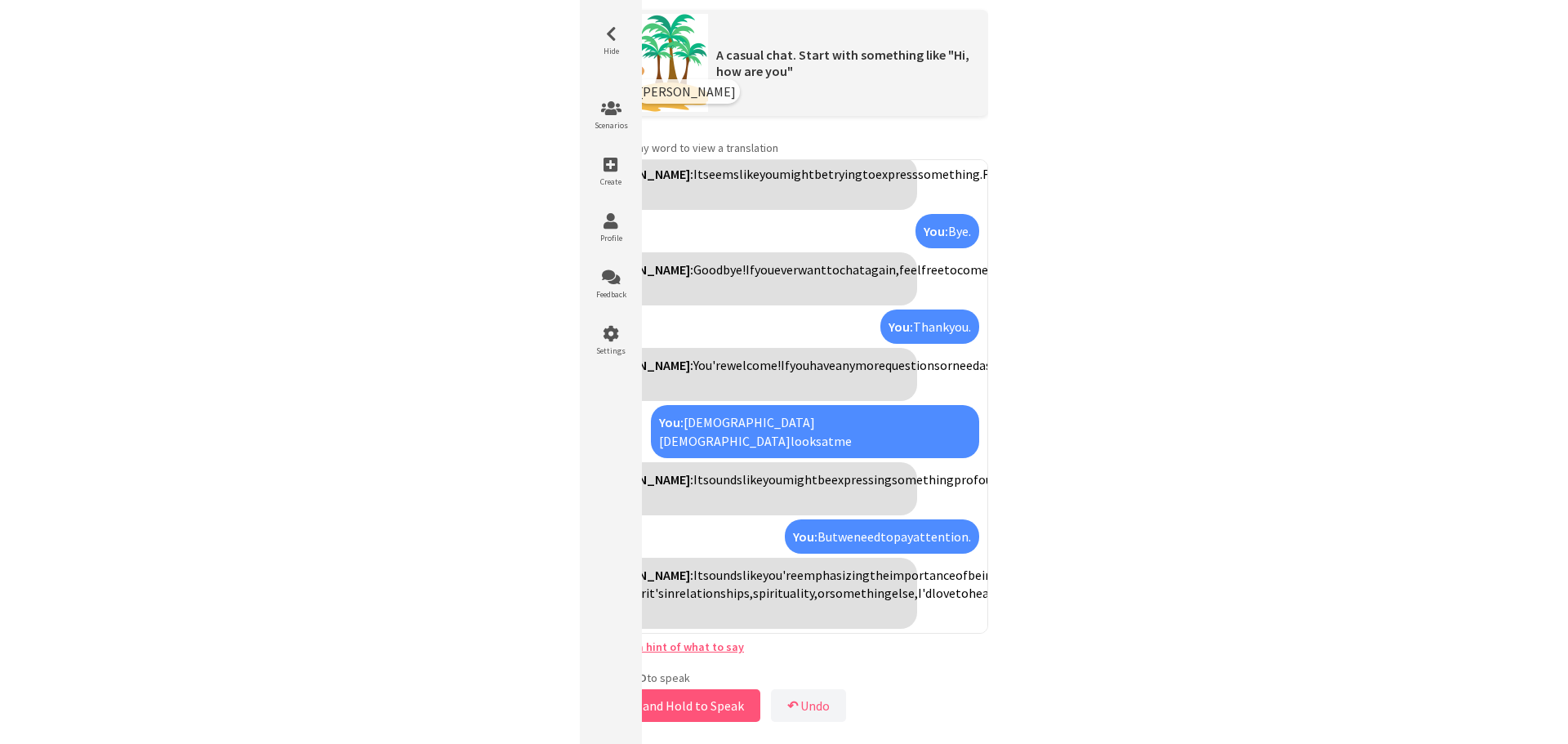
click at [1164, 85] on html "**********" at bounding box center [784, 372] width 1568 height 744
click at [613, 27] on icon at bounding box center [610, 34] width 49 height 17
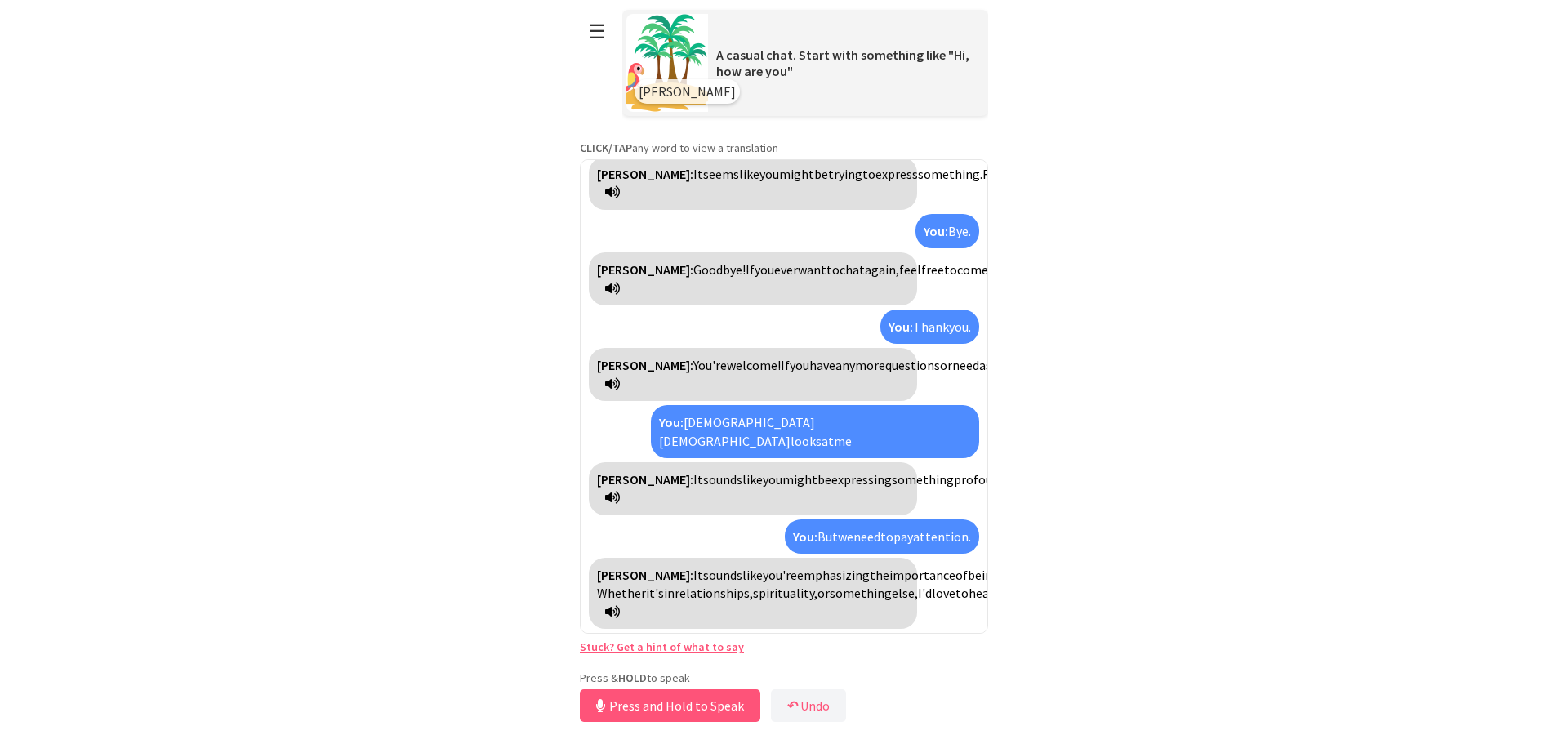
click at [794, 59] on span "A casual chat. Start with something like "Hi, how are you"" at bounding box center [842, 63] width 253 height 33
click at [789, 698] on b "↶" at bounding box center [792, 706] width 11 height 17
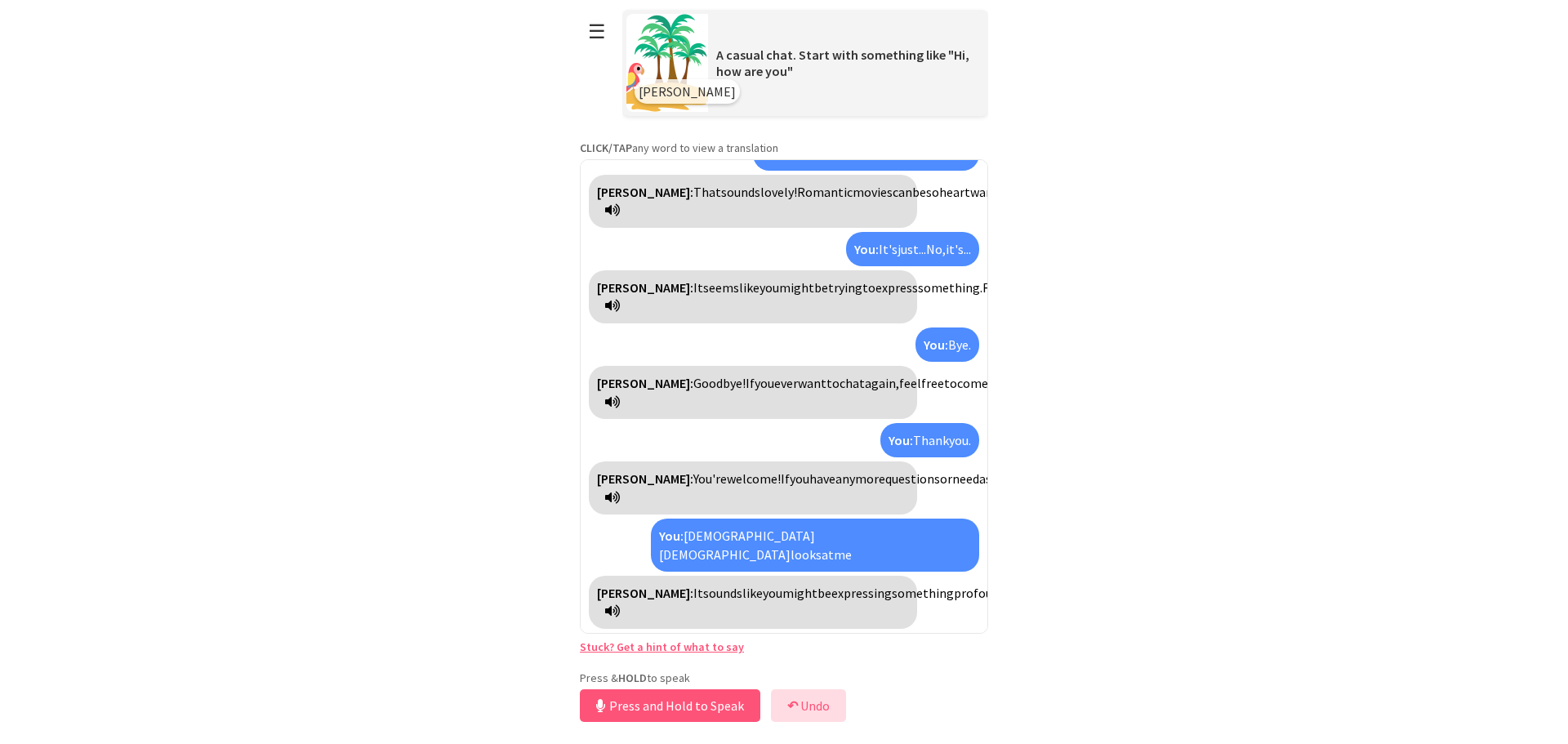
scroll to position [717, 0]
click at [657, 649] on link "Stuck? Get a hint of what to say" at bounding box center [662, 647] width 164 height 15
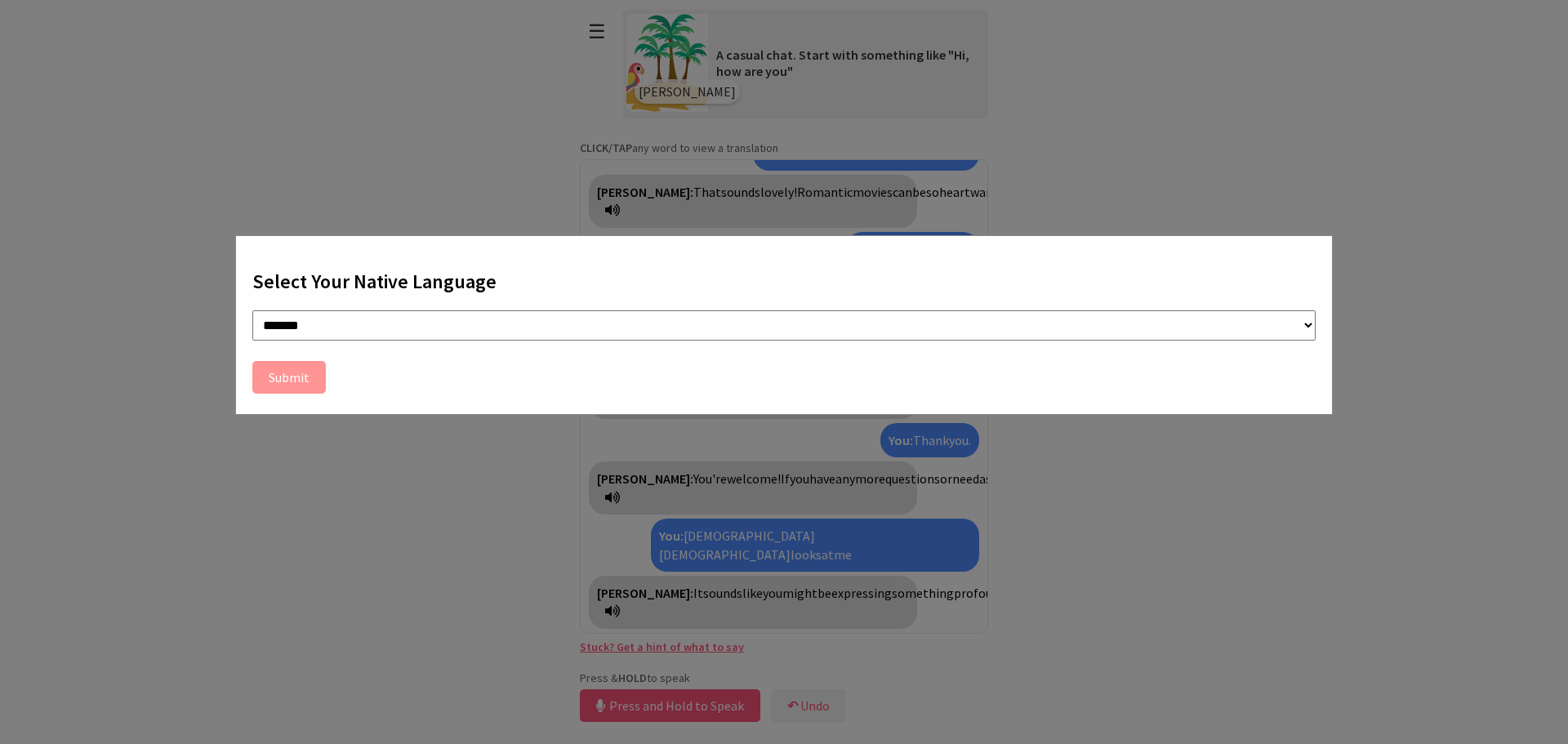
click at [275, 438] on div "**********" at bounding box center [784, 372] width 1568 height 744
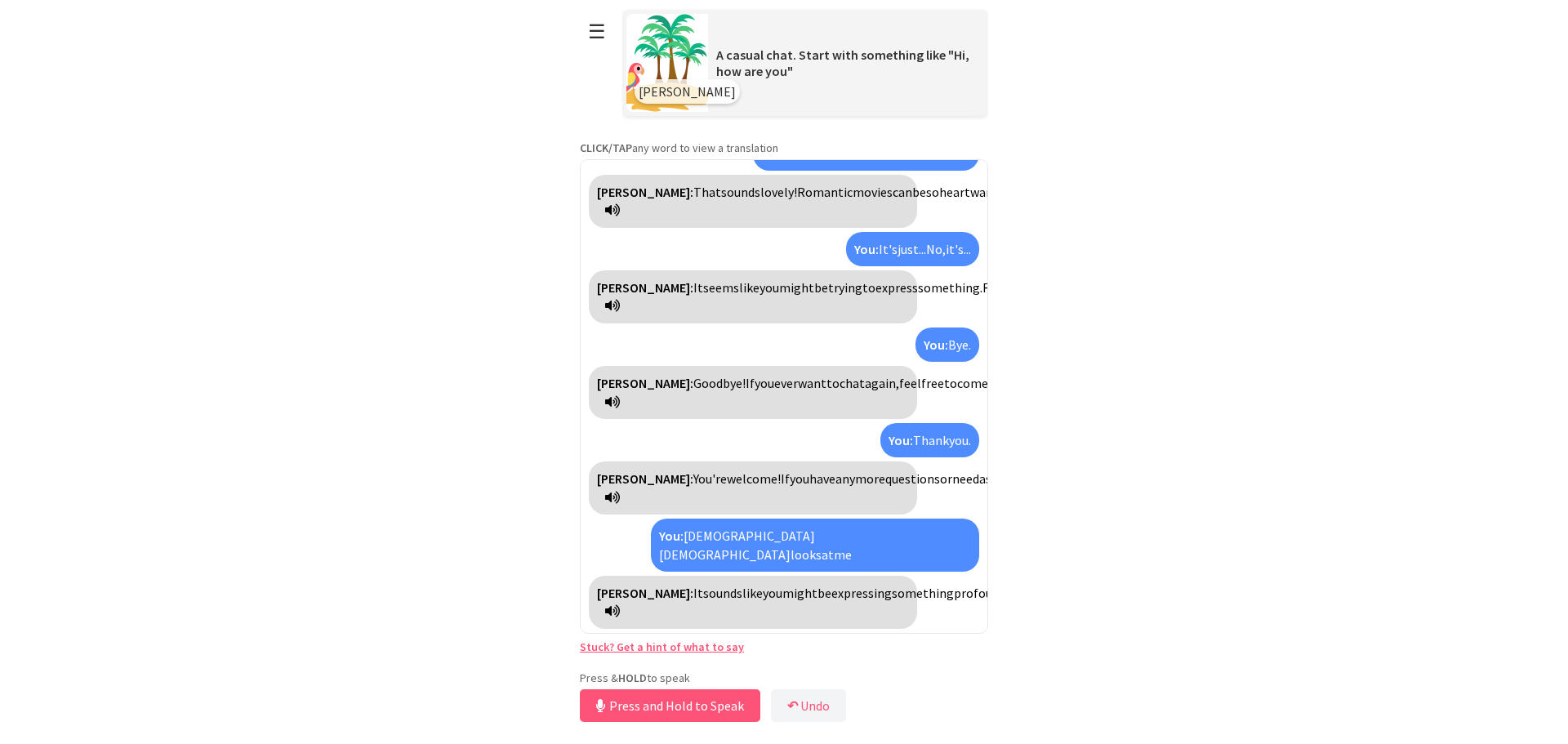
click at [686, 82] on img at bounding box center [667, 63] width 82 height 98
click at [665, 95] on span "Polly" at bounding box center [687, 91] width 97 height 17
click at [644, 97] on span "Polly" at bounding box center [687, 91] width 97 height 17
click at [597, 44] on button "☰" at bounding box center [597, 32] width 34 height 42
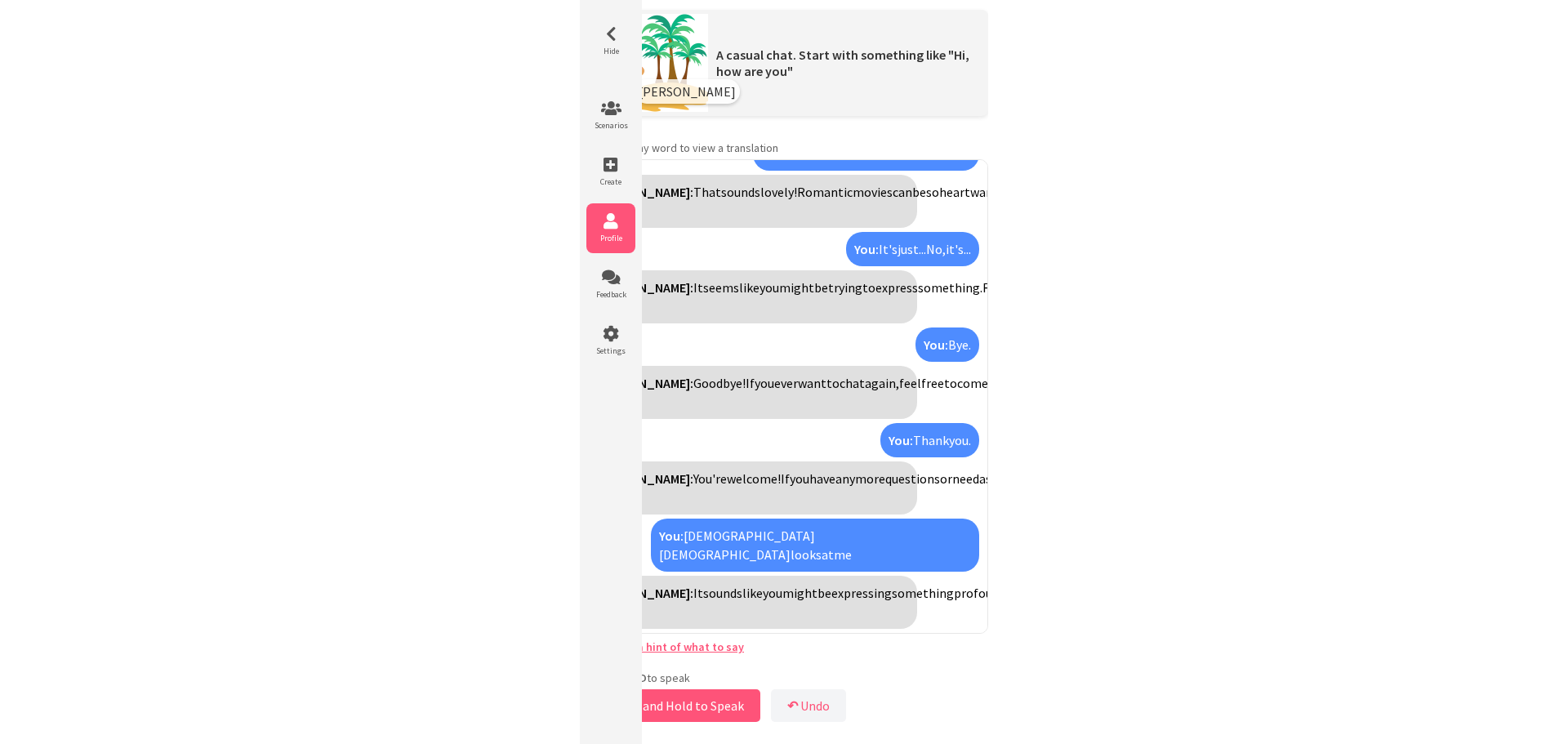
click at [615, 211] on li "Profile" at bounding box center [610, 228] width 49 height 49
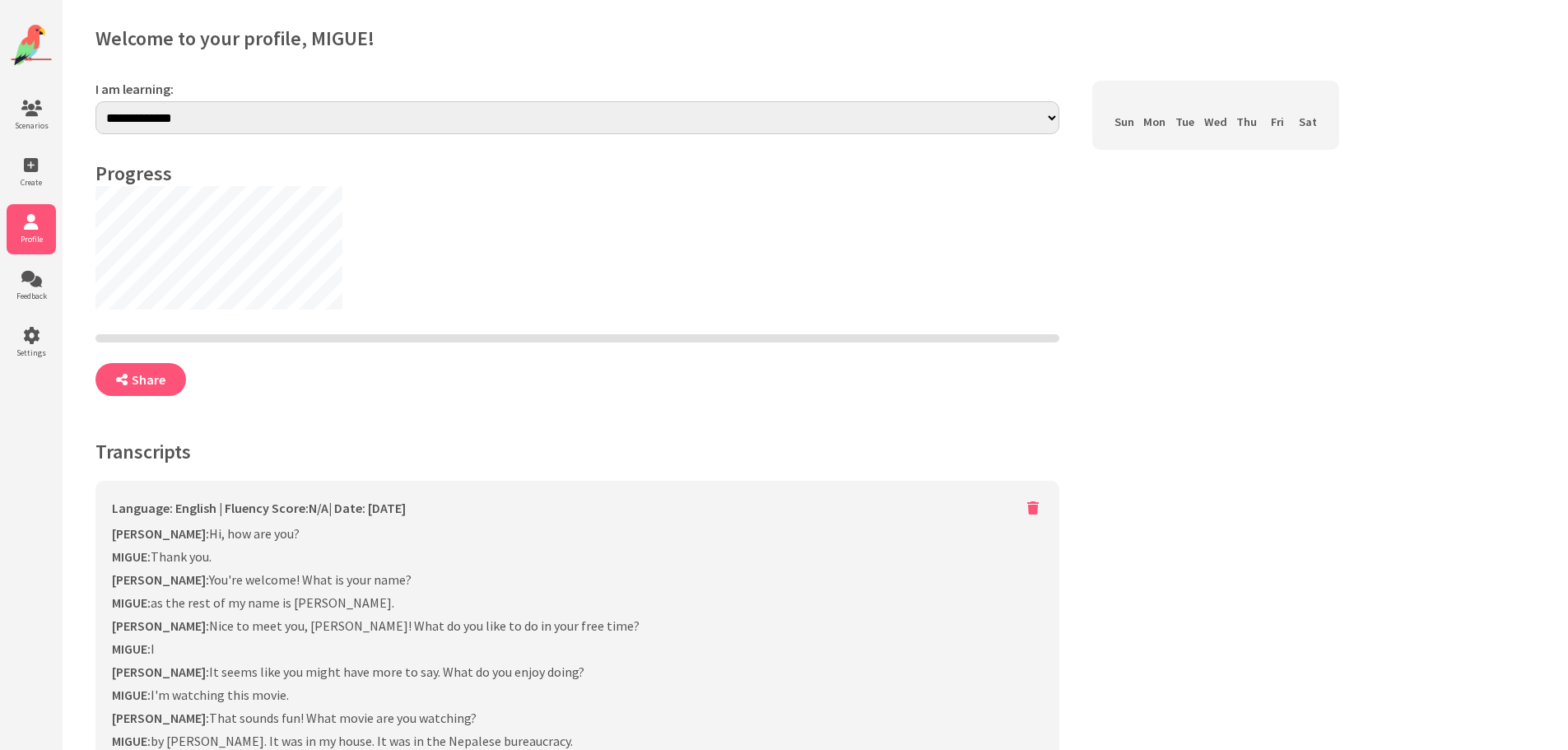
select select "**"
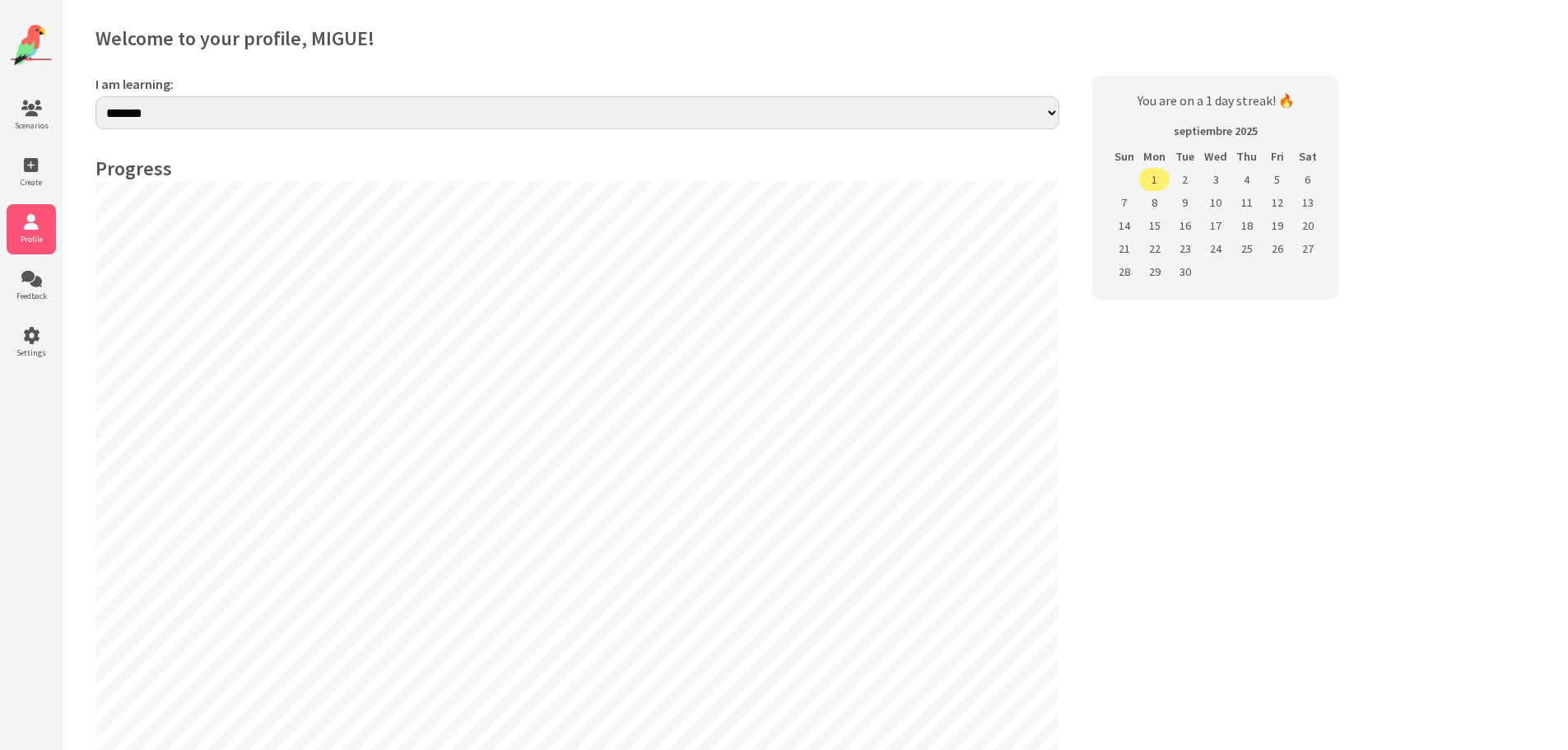
click at [34, 40] on img at bounding box center [31, 45] width 41 height 41
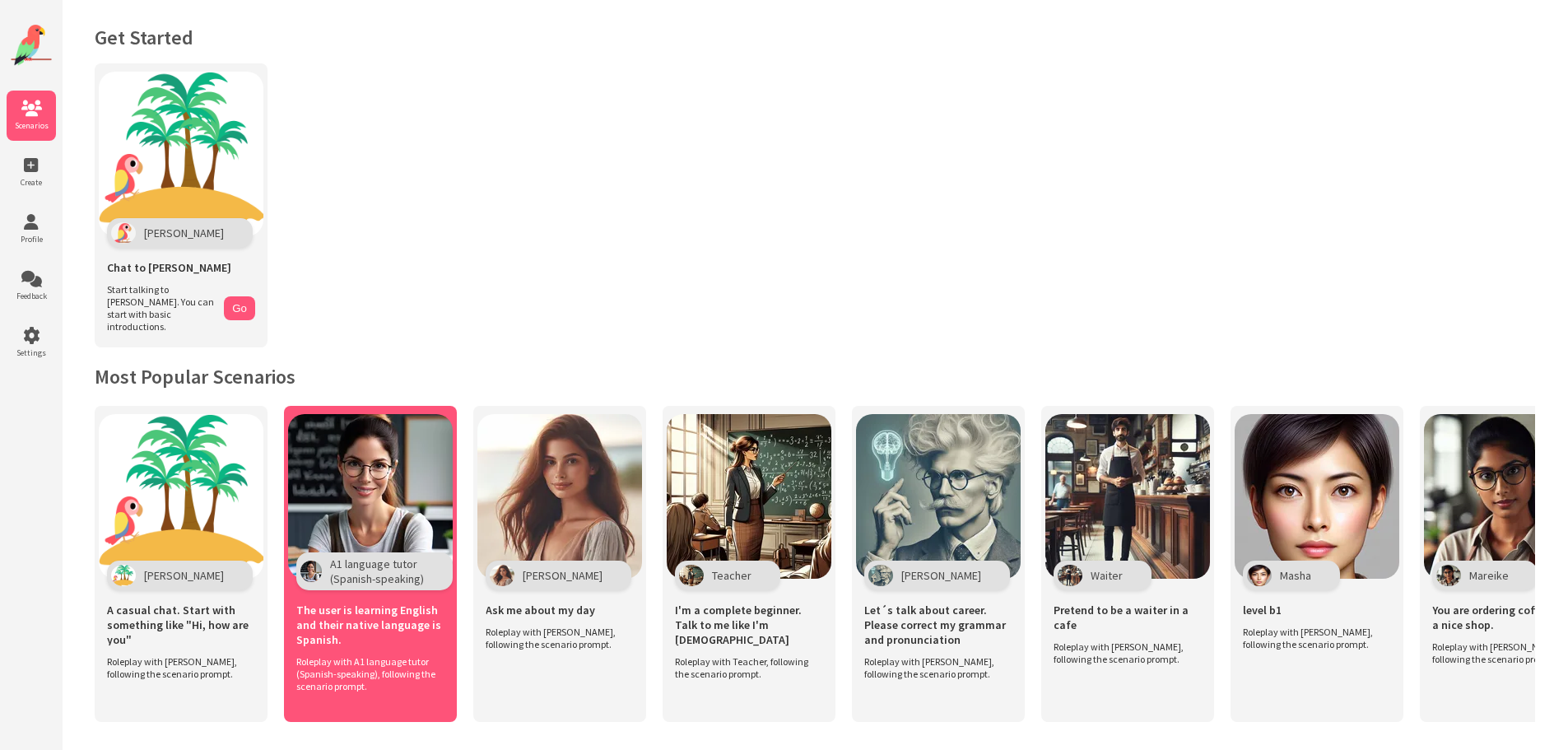
click at [385, 449] on img at bounding box center [370, 496] width 165 height 165
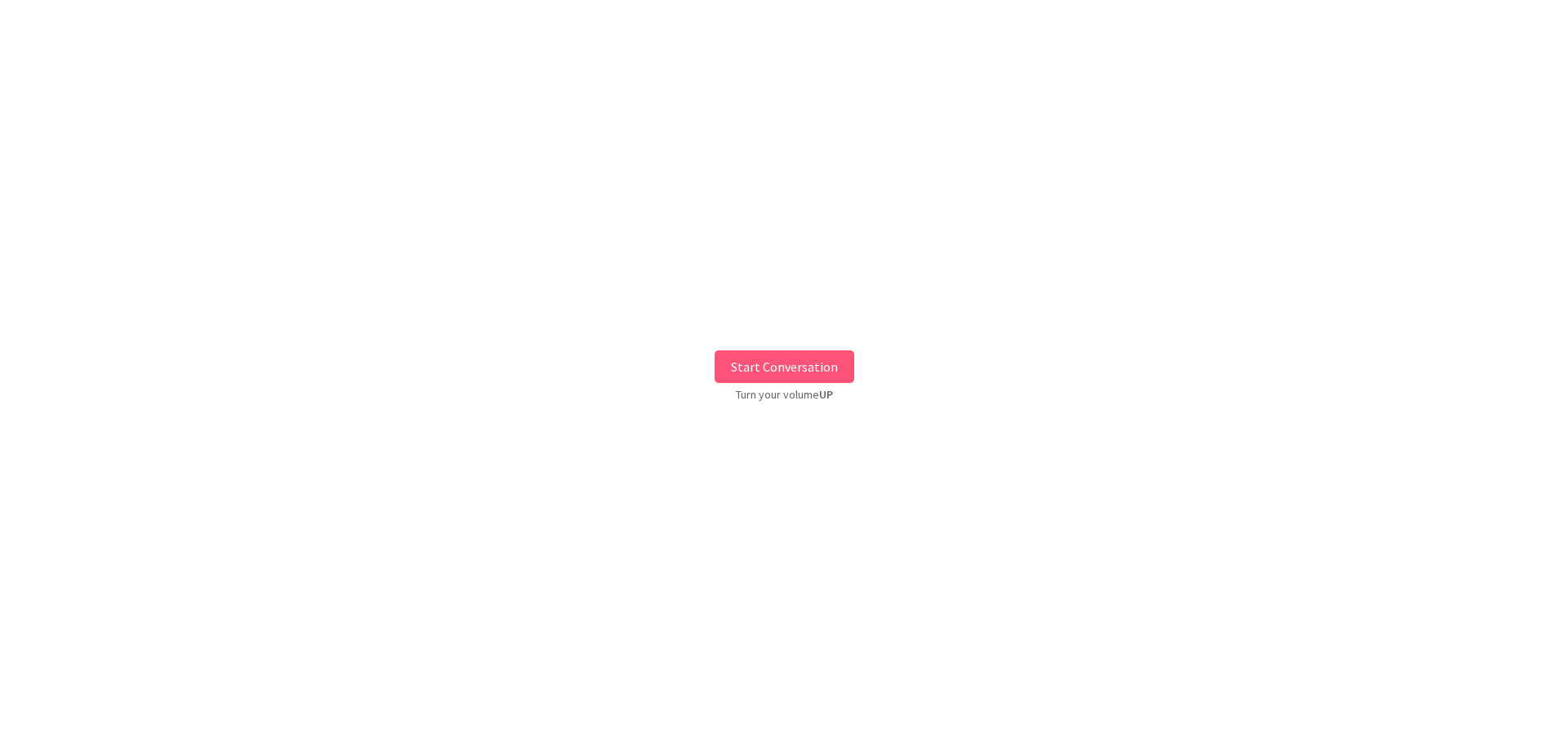
click at [802, 360] on button "Start Conversation" at bounding box center [784, 366] width 140 height 33
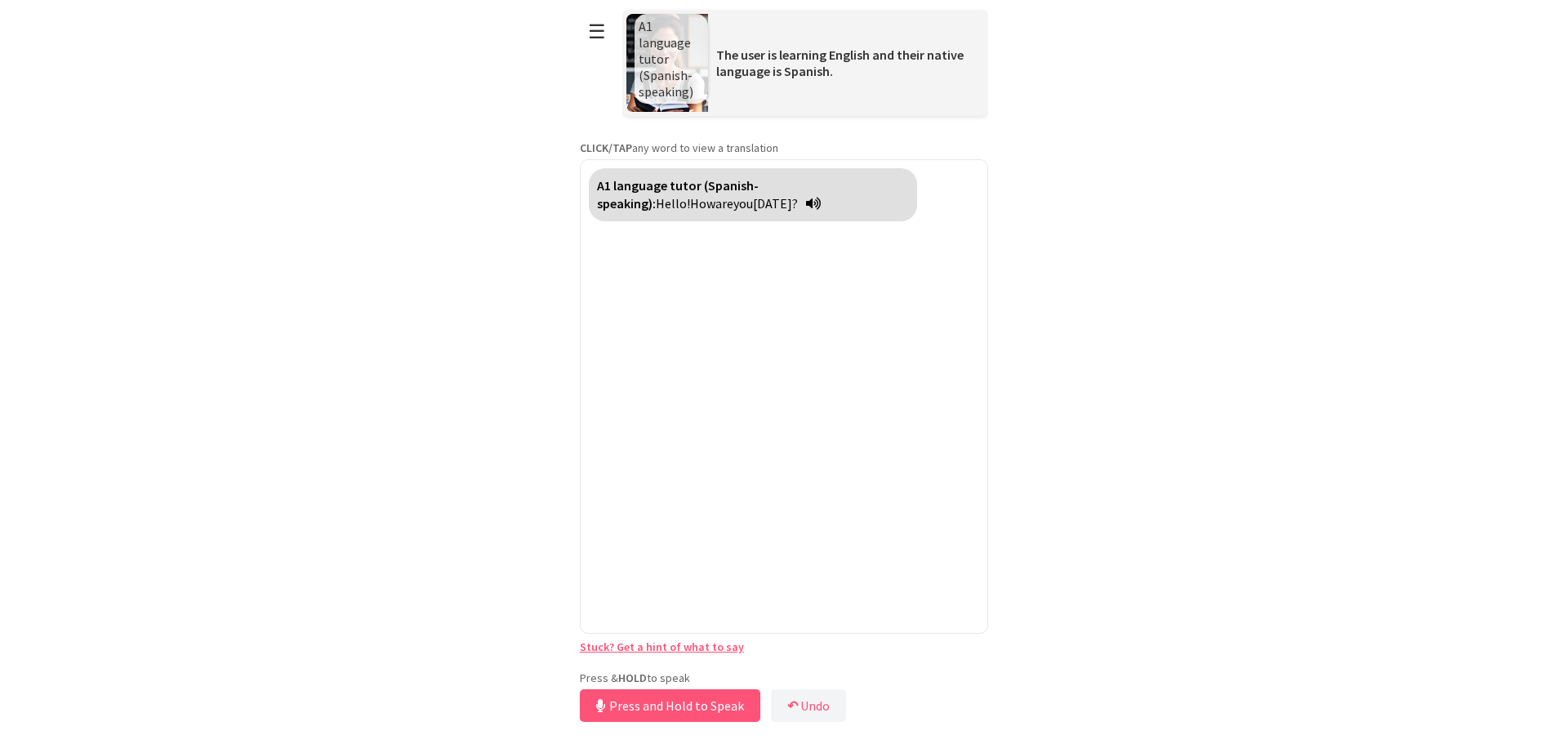
click at [680, 673] on div "Press & HOLD to speak Press and Hold to Speak ↶ Undo Save No voice detected. Ho…" at bounding box center [784, 698] width 409 height 55
click at [607, 711] on button "Release to Stop Speaking" at bounding box center [668, 705] width 176 height 33
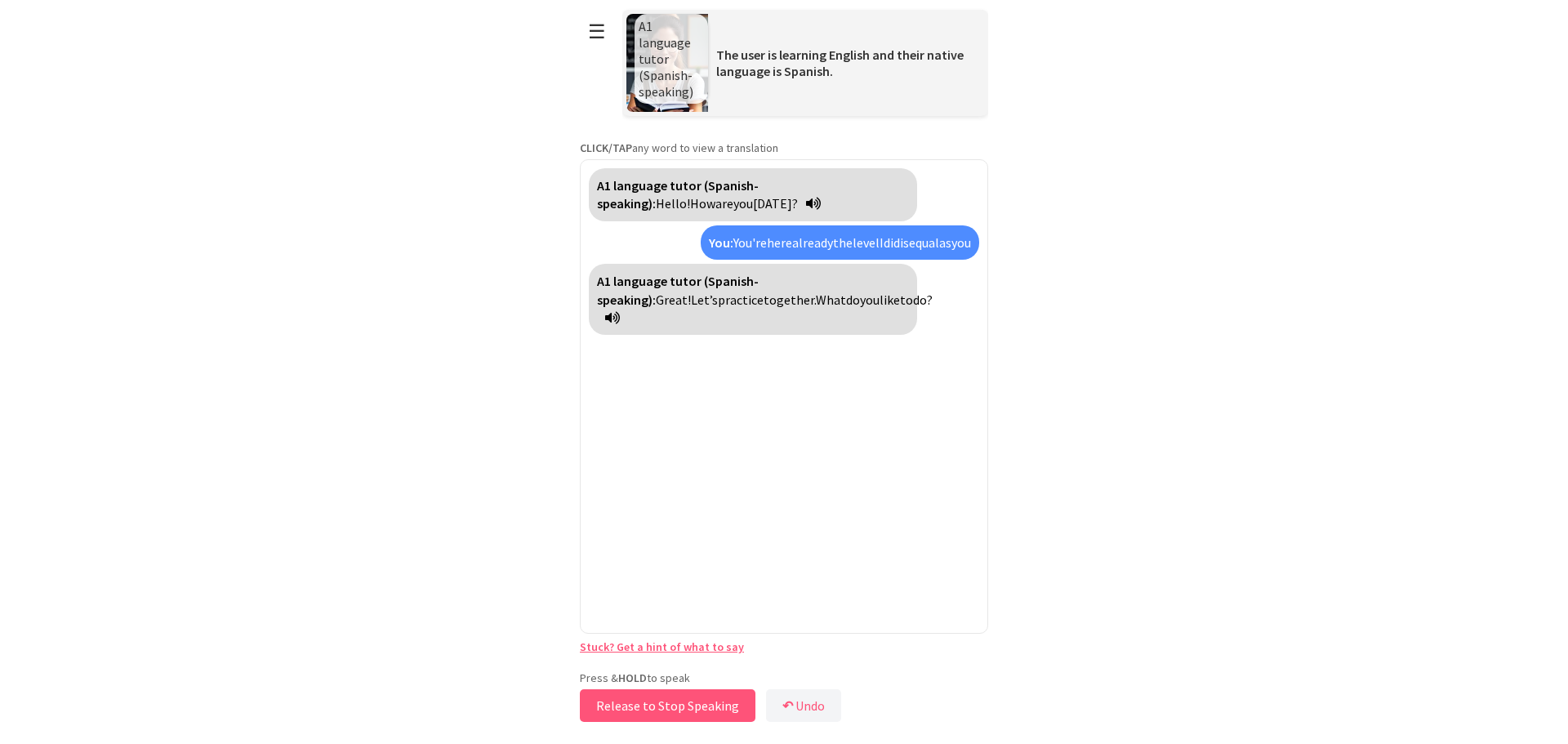
click at [640, 702] on button "Release to Stop Speaking" at bounding box center [668, 705] width 176 height 33
